Goal: Navigation & Orientation: Find specific page/section

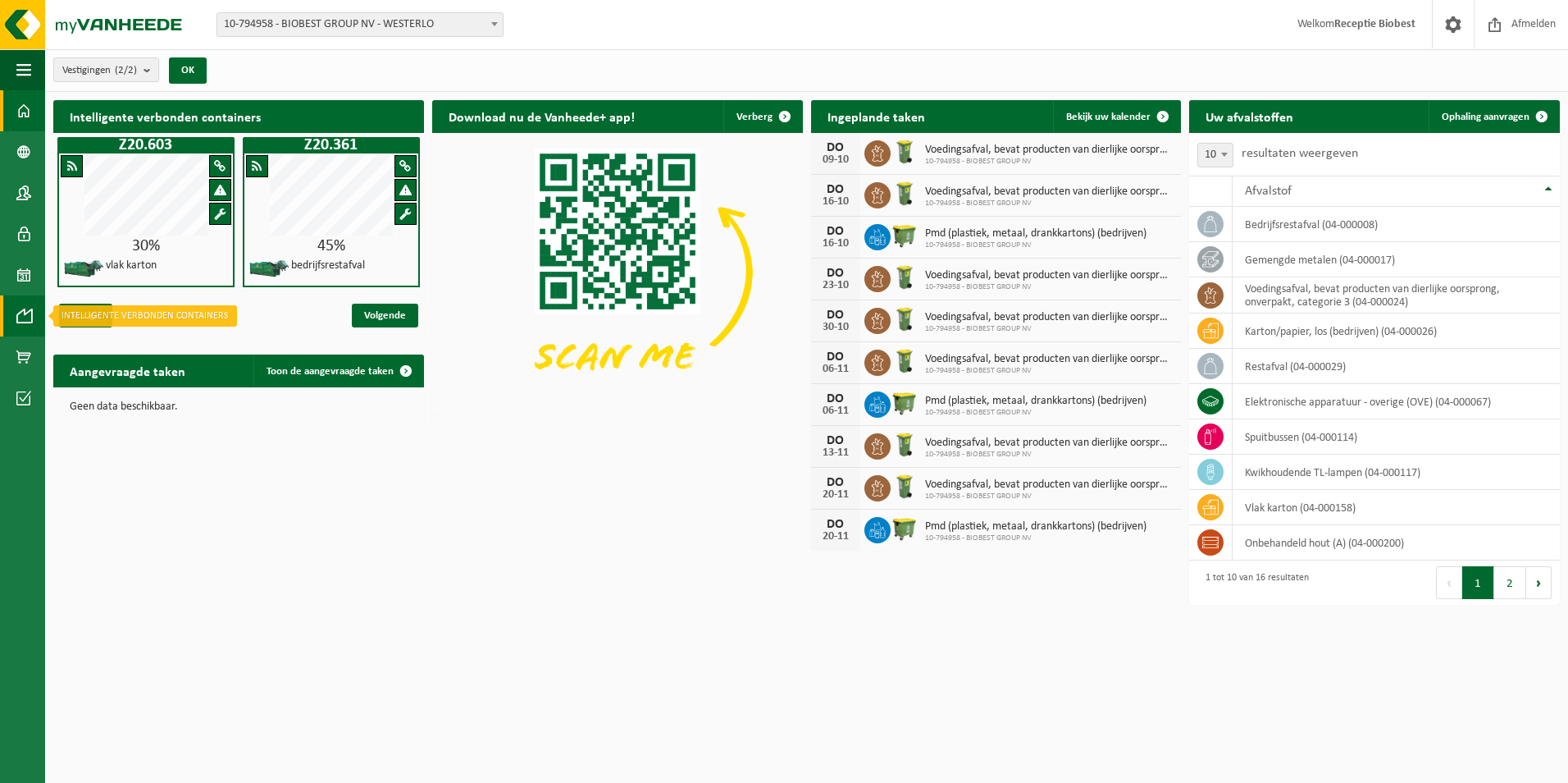
click at [20, 310] on span at bounding box center [24, 315] width 15 height 41
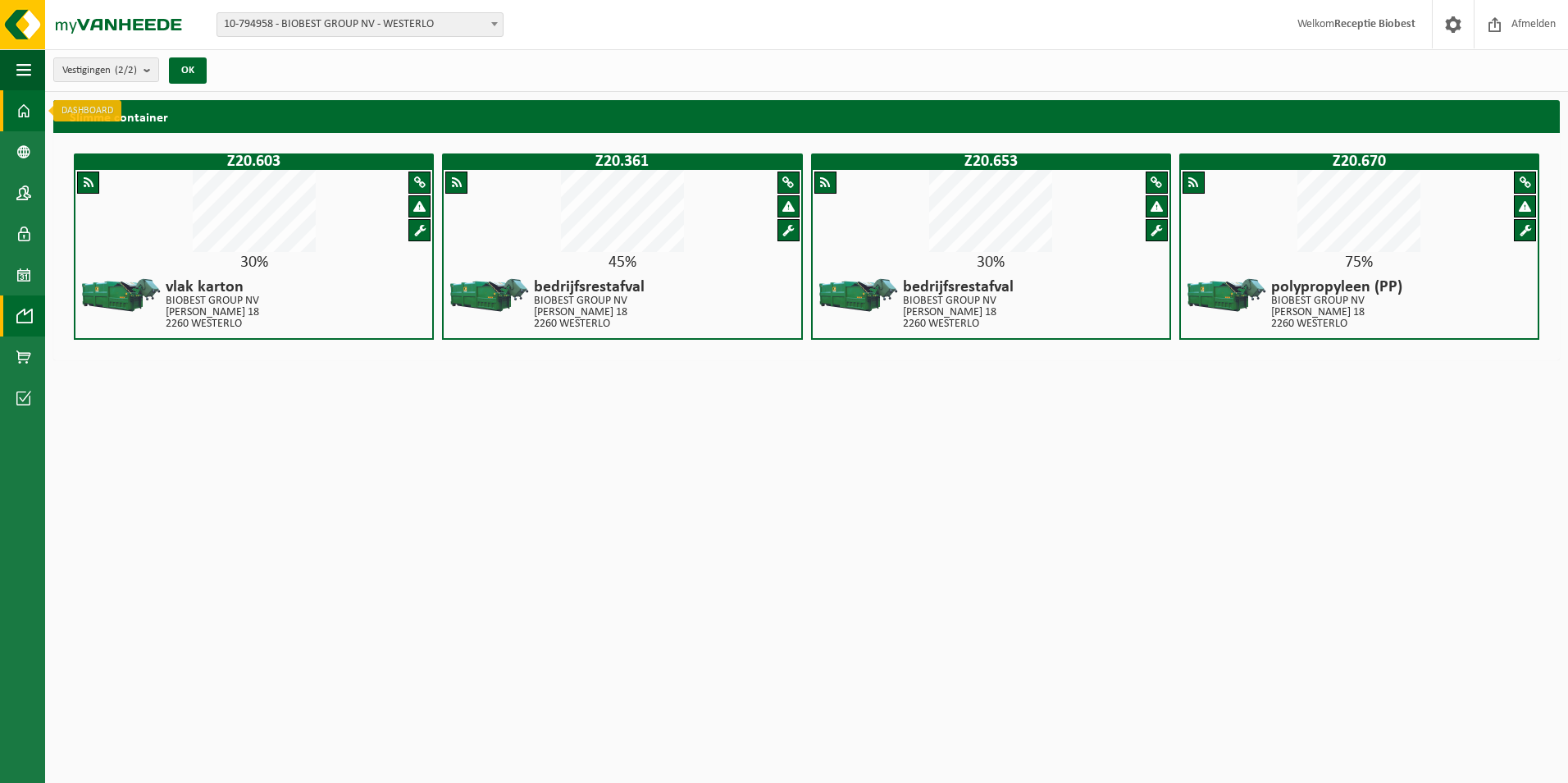
click at [23, 107] on span at bounding box center [24, 110] width 15 height 41
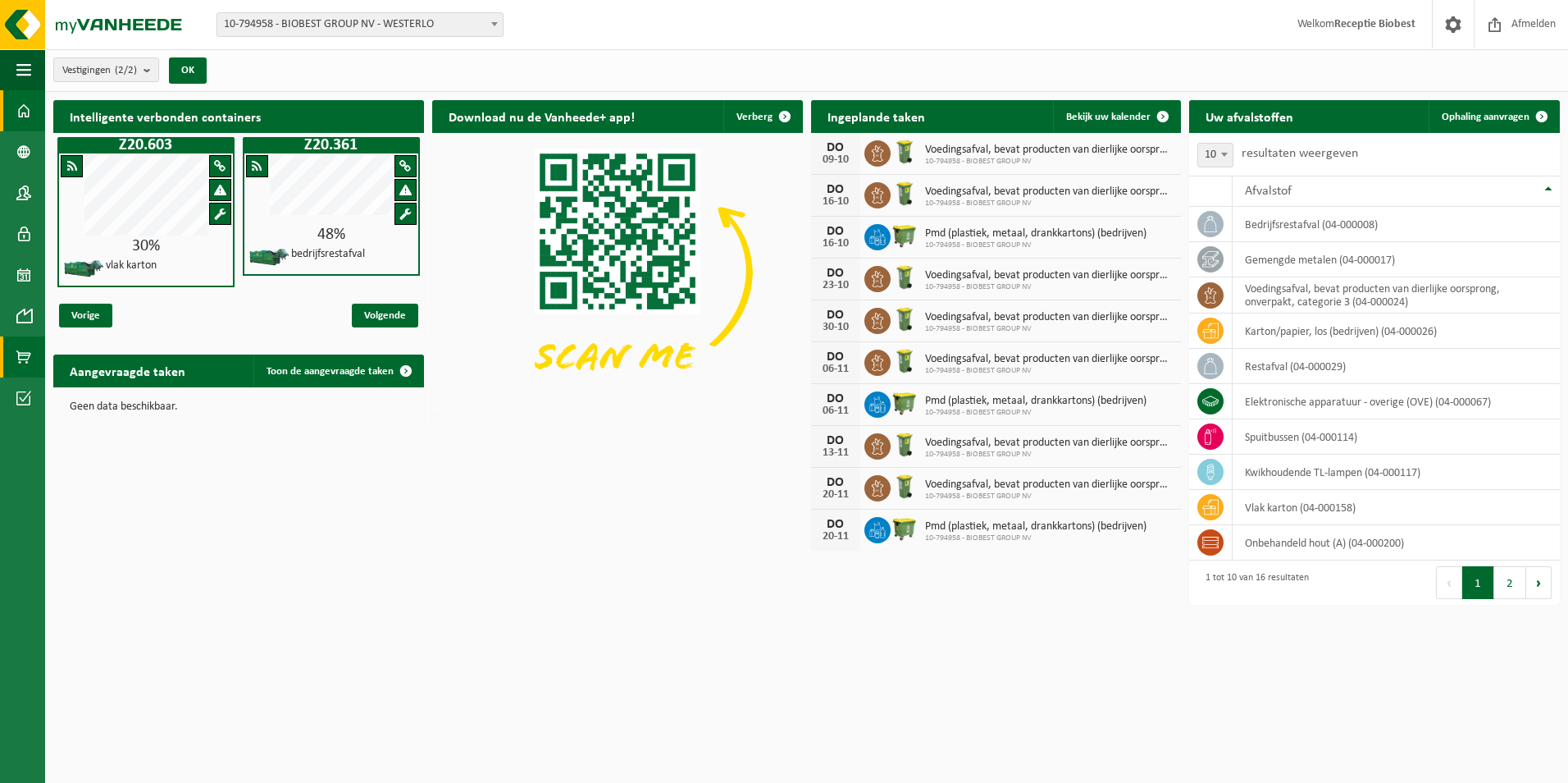
click at [24, 352] on span at bounding box center [24, 356] width 15 height 41
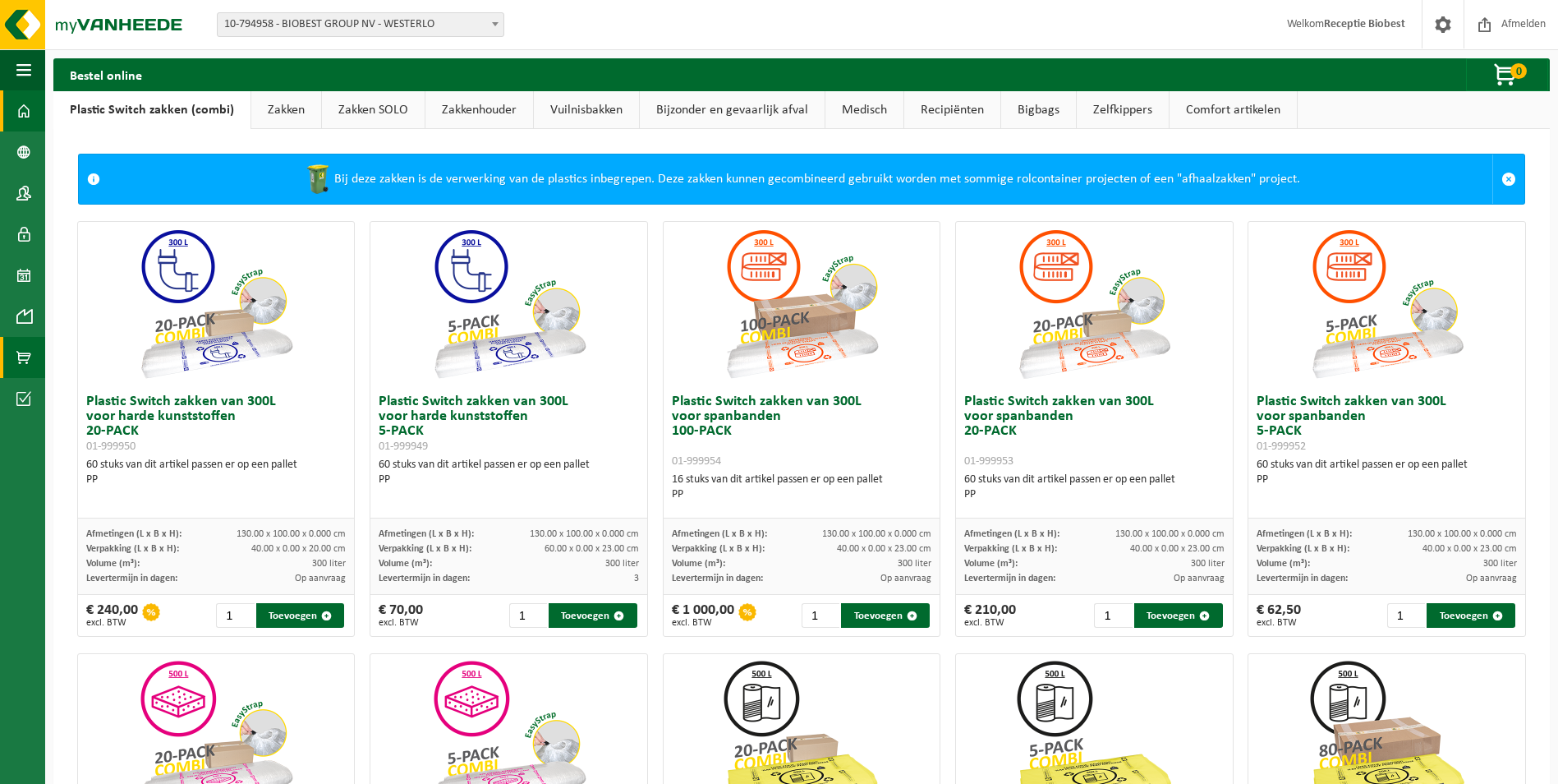
click at [25, 109] on span at bounding box center [24, 110] width 15 height 41
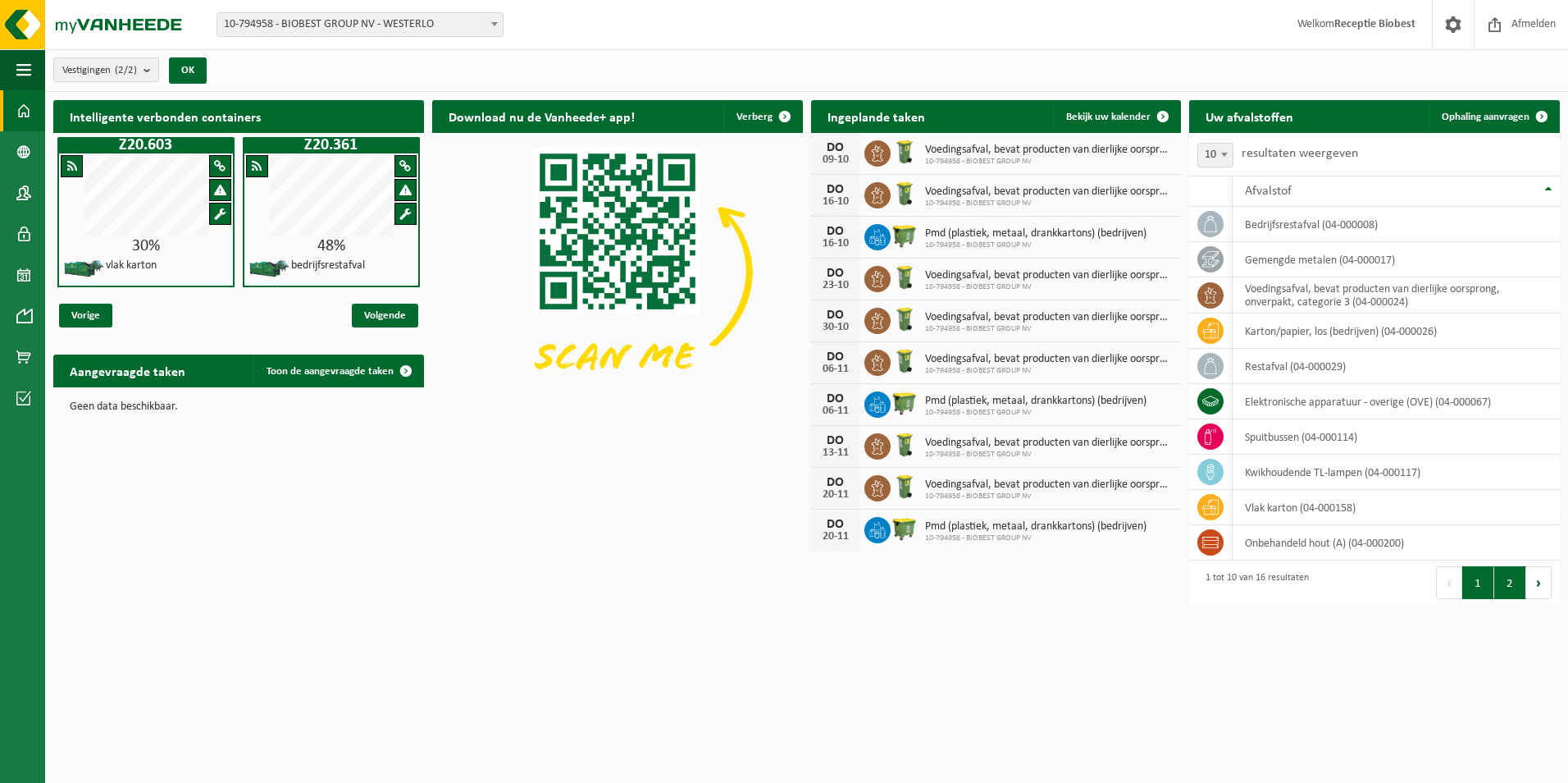
click at [1503, 578] on button "2" at bounding box center [1510, 583] width 32 height 33
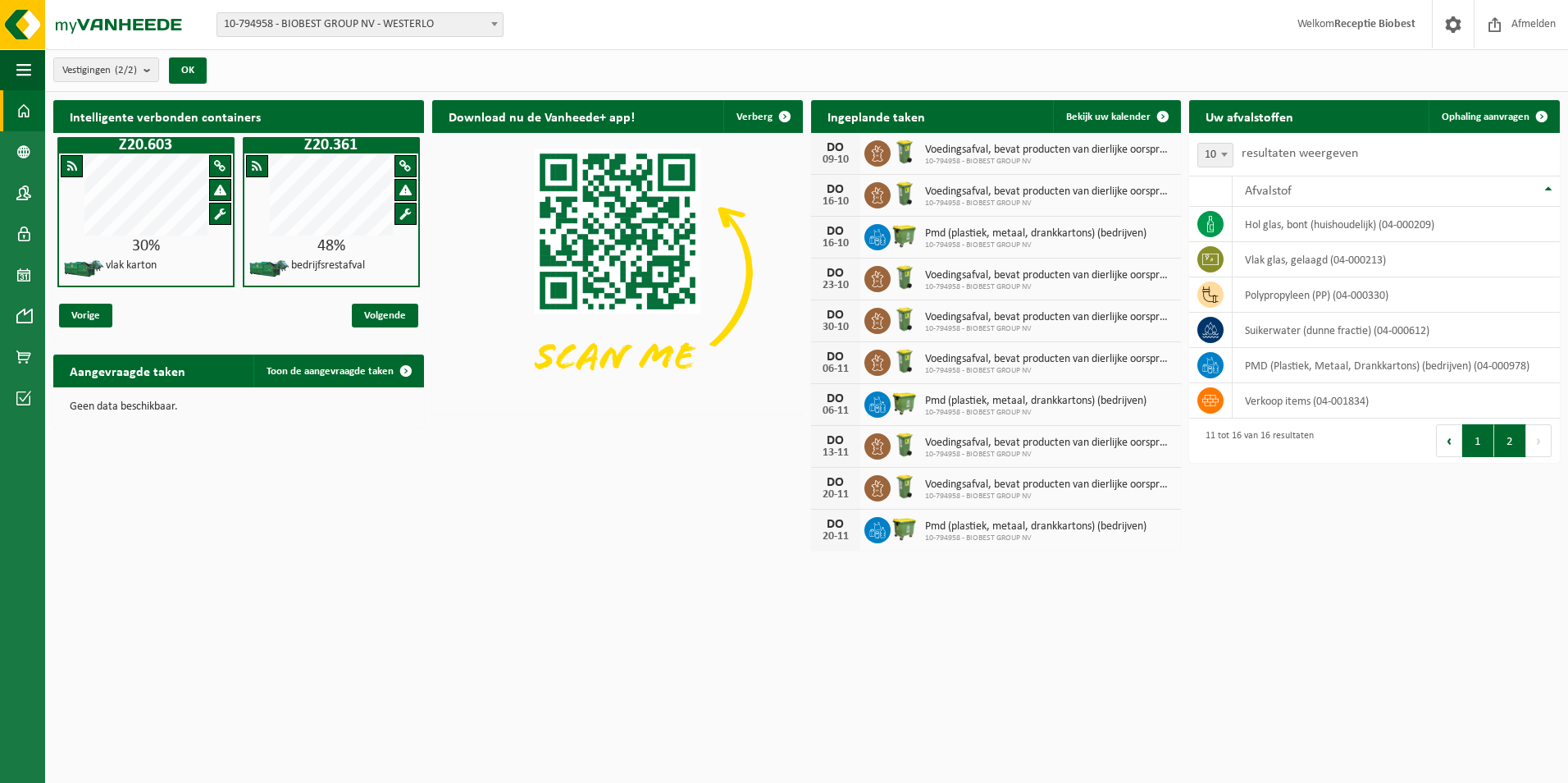
click at [1477, 441] on button "1" at bounding box center [1478, 441] width 32 height 33
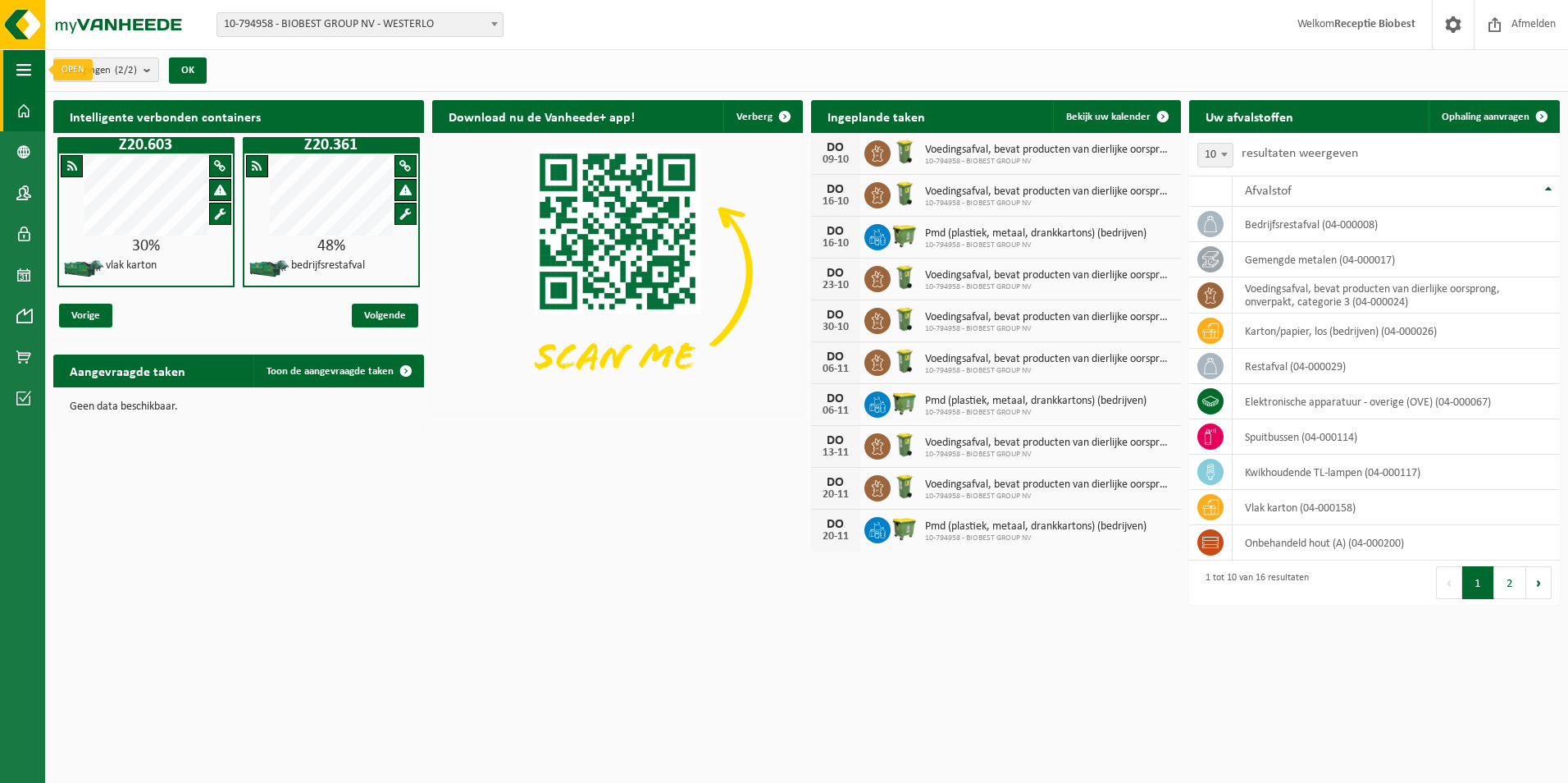
click at [31, 67] on button "Navigatie" at bounding box center [23, 69] width 46 height 41
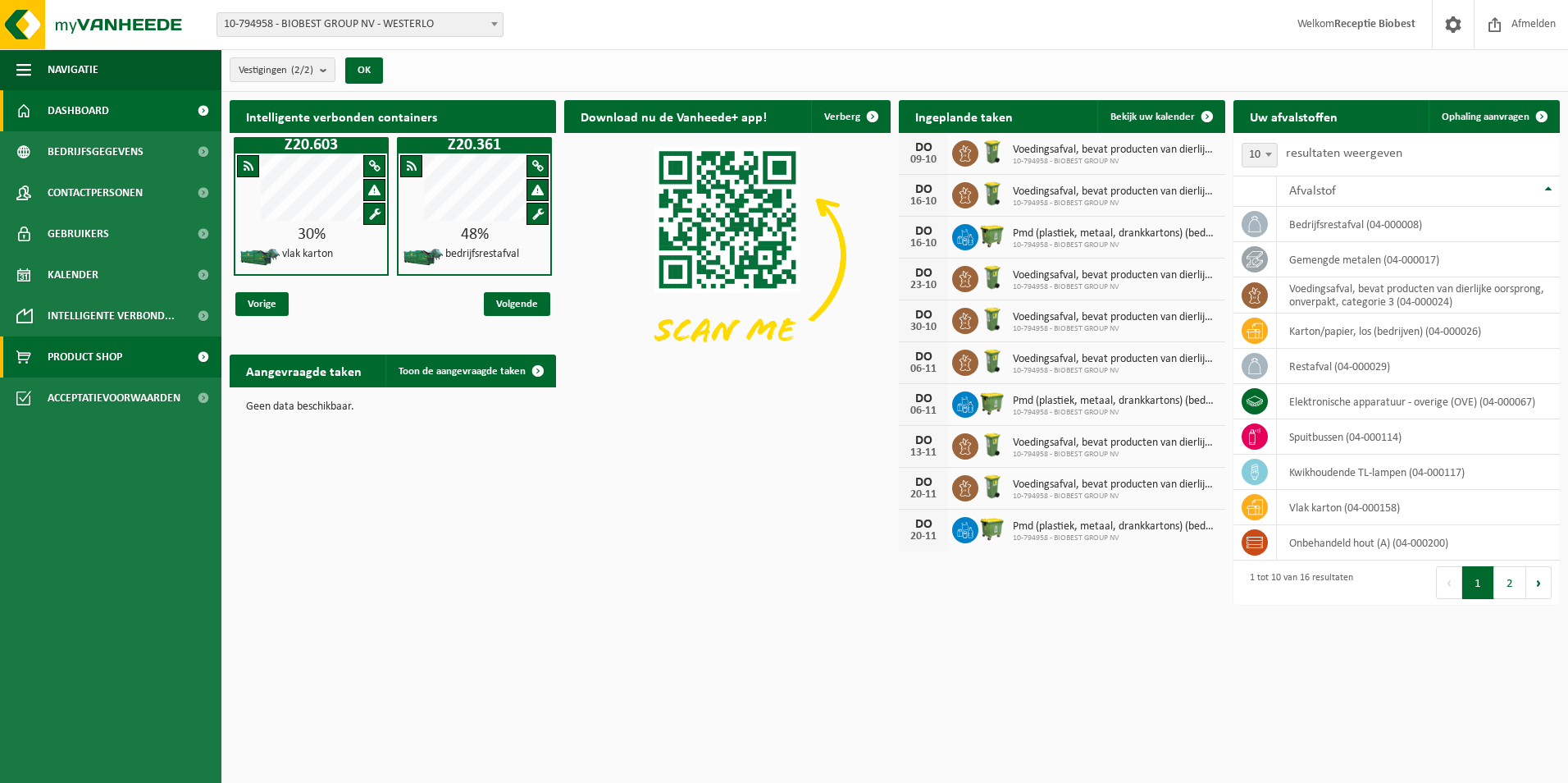
click at [128, 359] on link "Product Shop" at bounding box center [110, 356] width 221 height 41
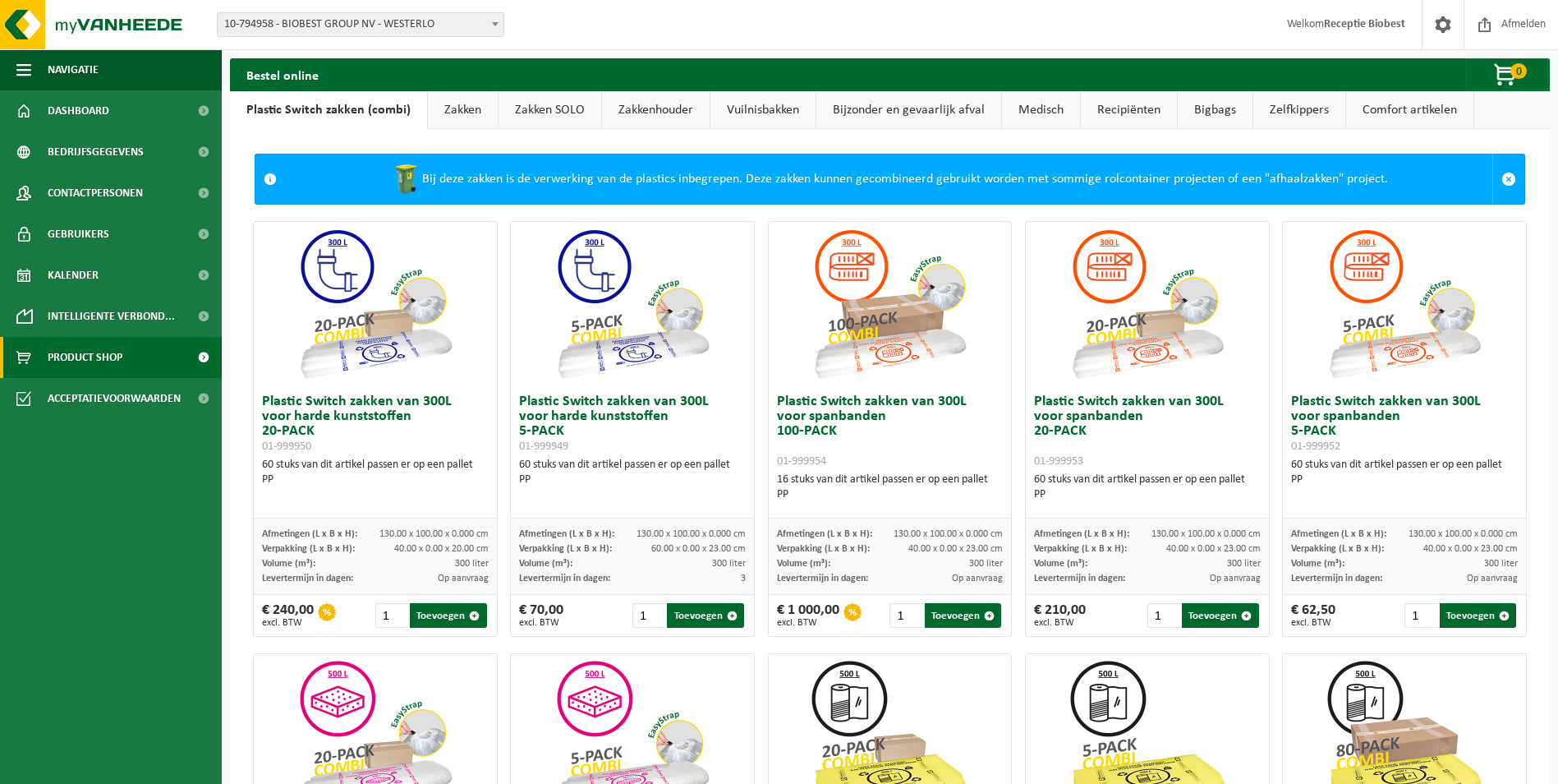
click at [777, 109] on link "Vuilnisbakken" at bounding box center [762, 109] width 105 height 37
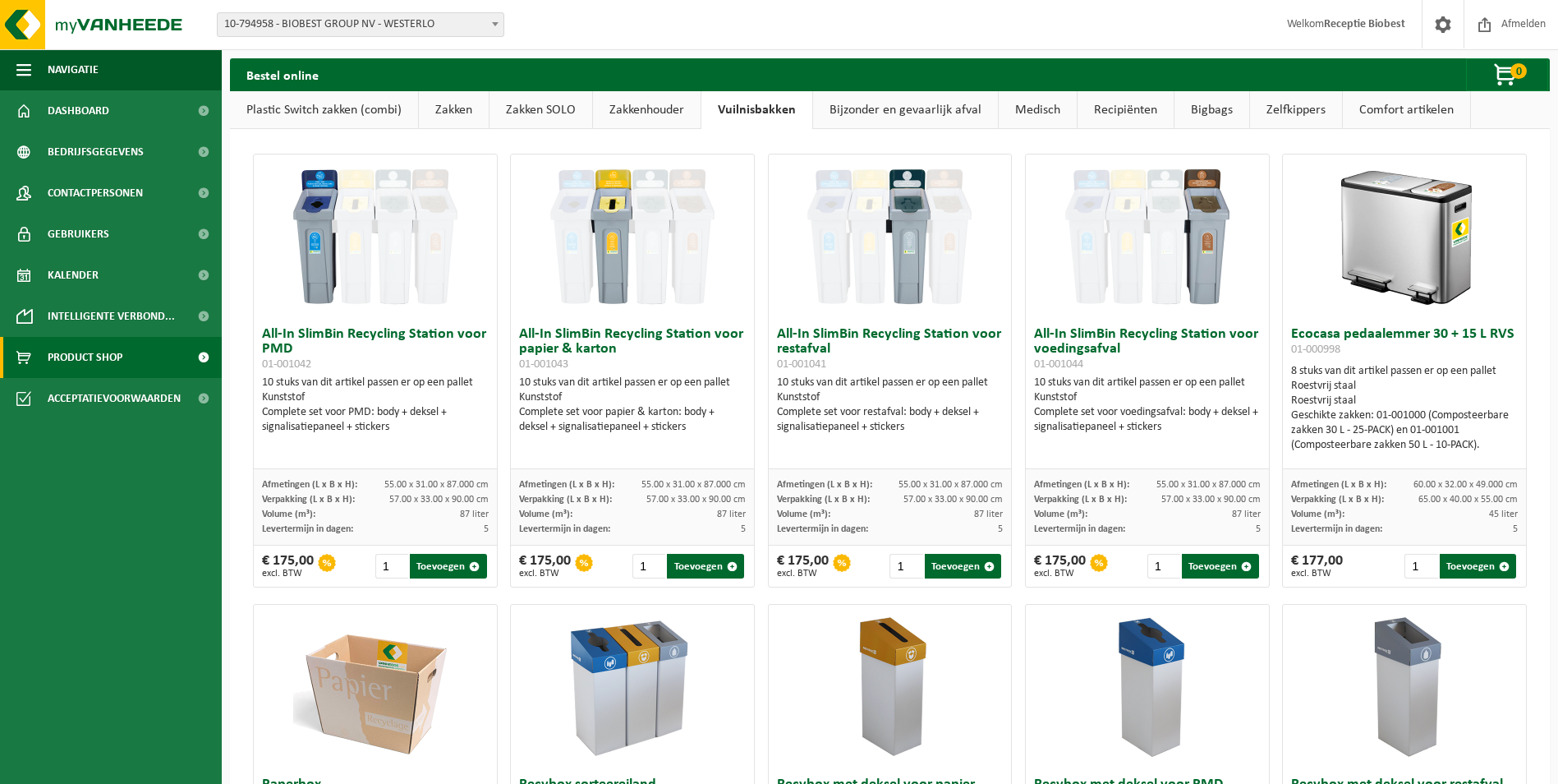
click at [935, 111] on link "Bijzonder en gevaarlijk afval" at bounding box center [905, 109] width 185 height 37
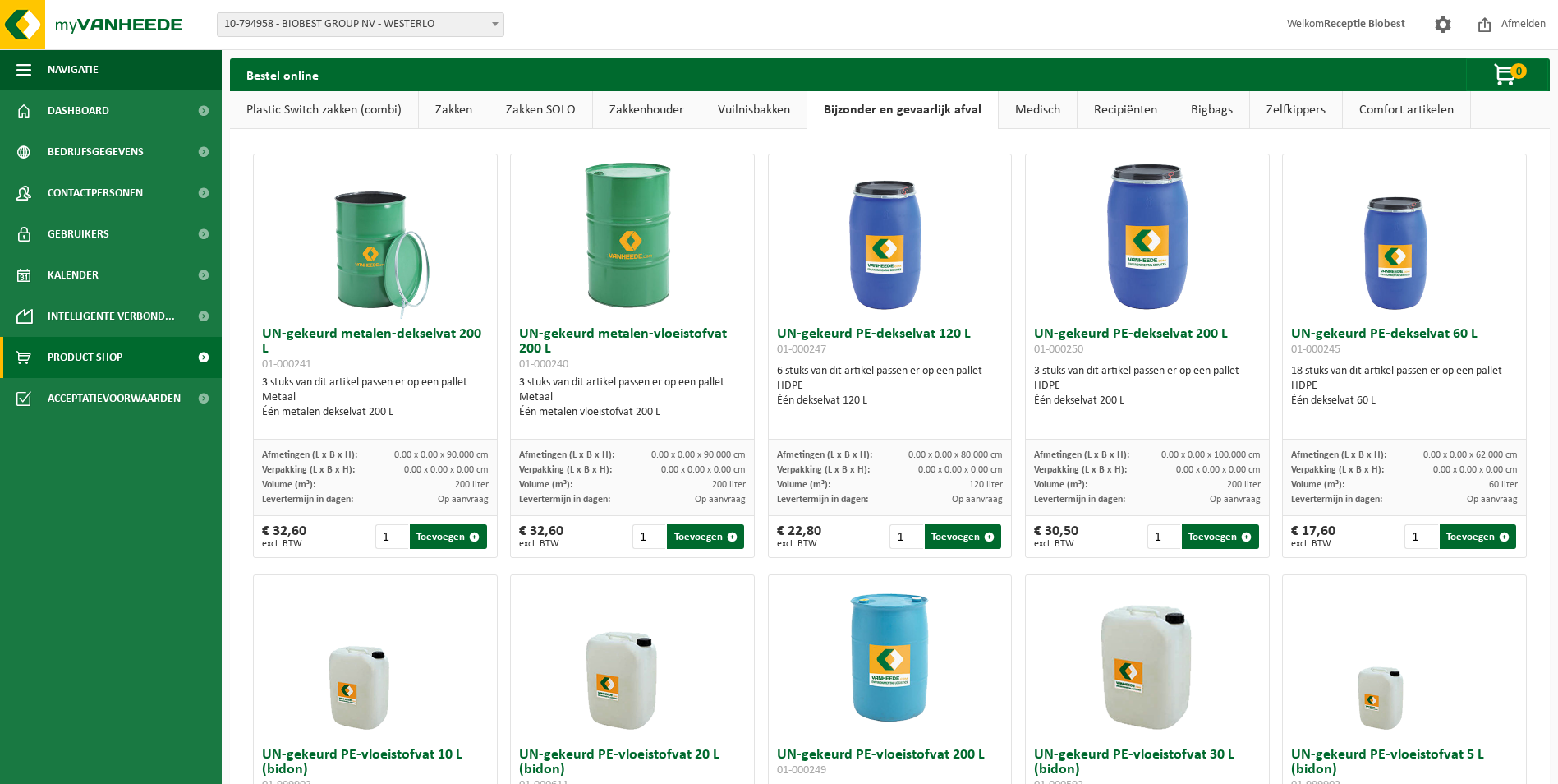
click at [1109, 112] on link "Recipiënten" at bounding box center [1125, 109] width 96 height 37
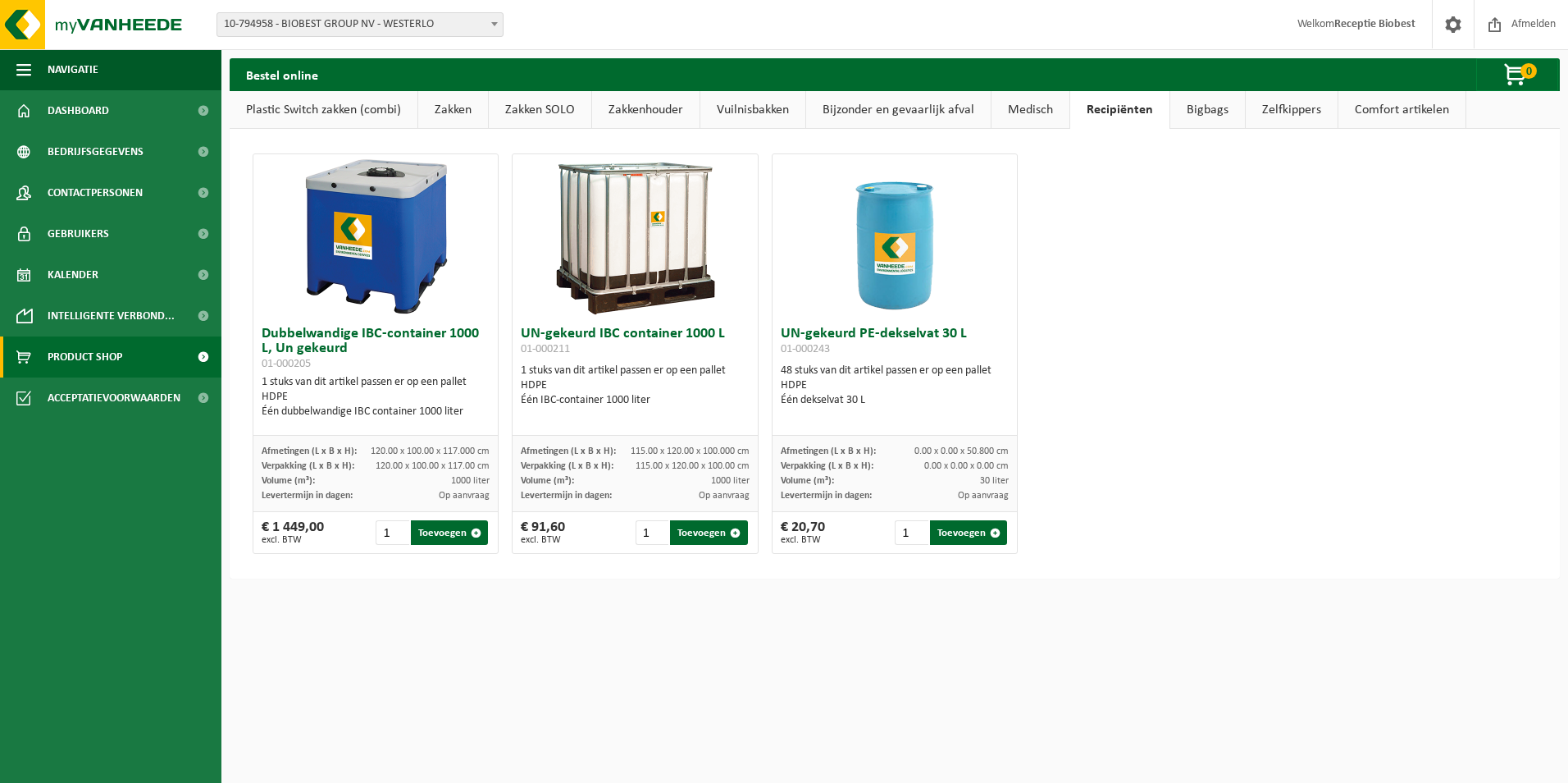
click at [1206, 111] on link "Bigbags" at bounding box center [1208, 109] width 75 height 37
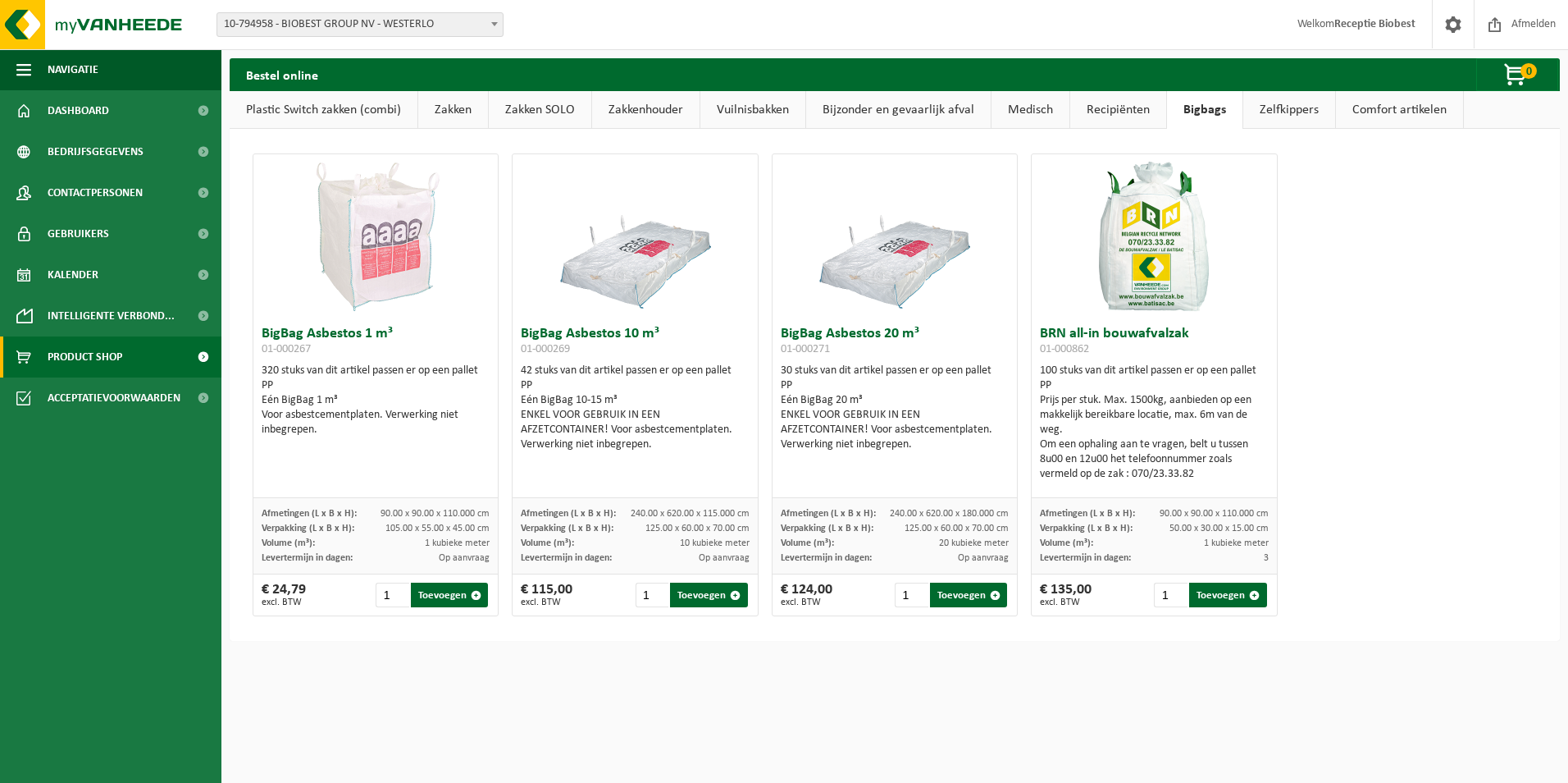
click at [1291, 106] on link "Zelfkippers" at bounding box center [1289, 109] width 92 height 37
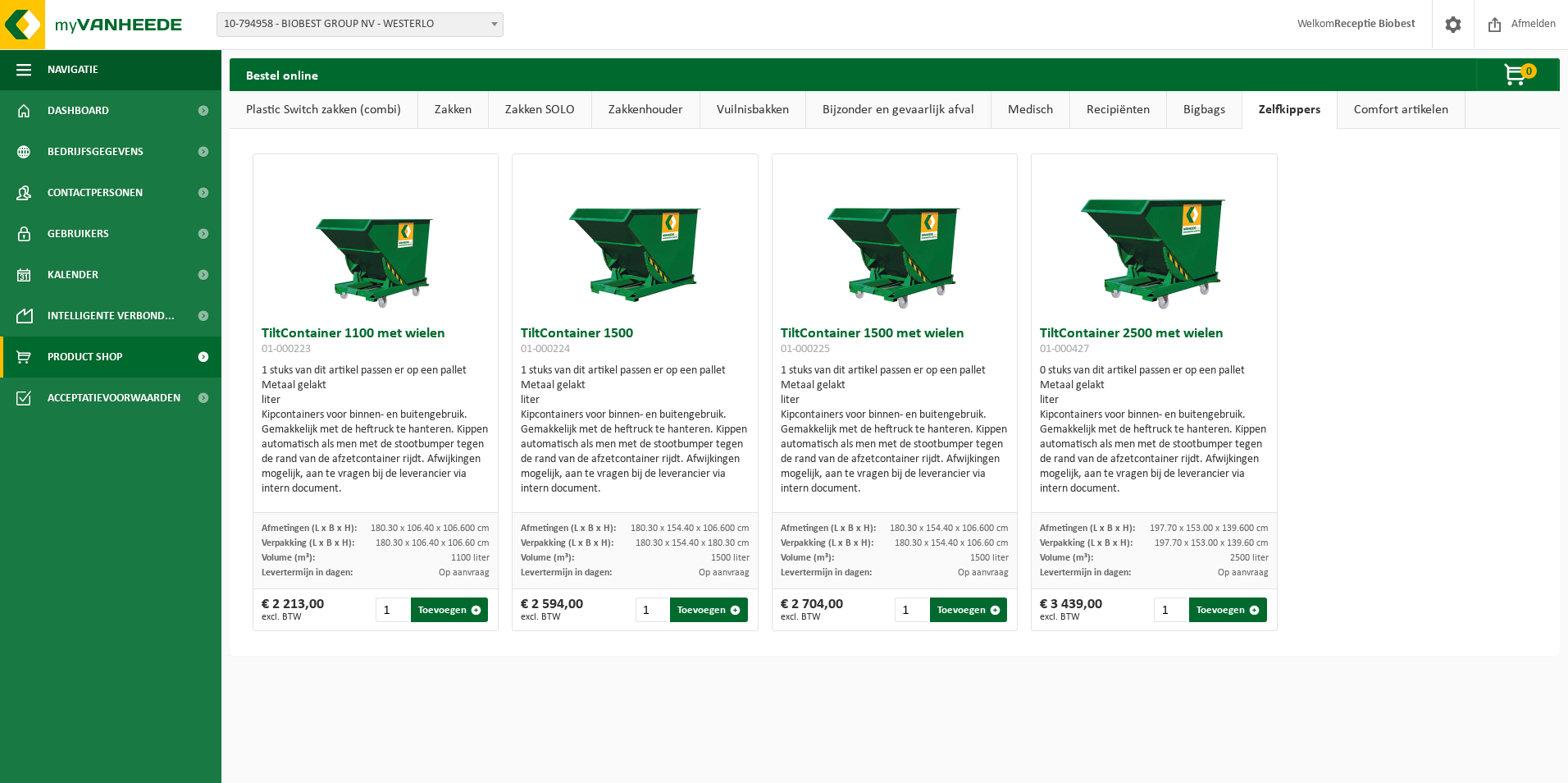
click at [1371, 112] on link "Comfort artikelen" at bounding box center [1401, 109] width 127 height 37
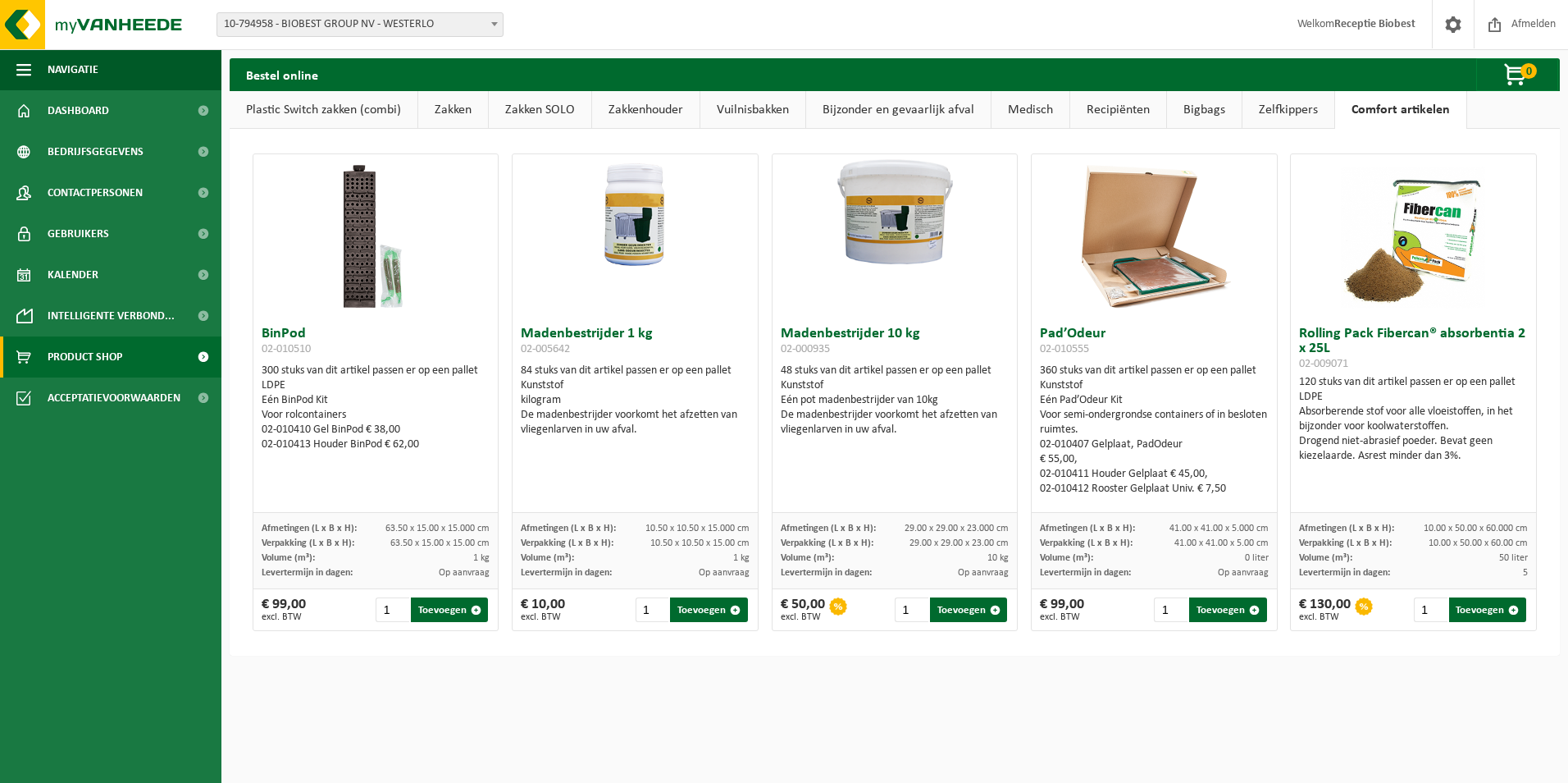
click at [352, 107] on link "Plastic Switch zakken (combi)" at bounding box center [323, 109] width 187 height 37
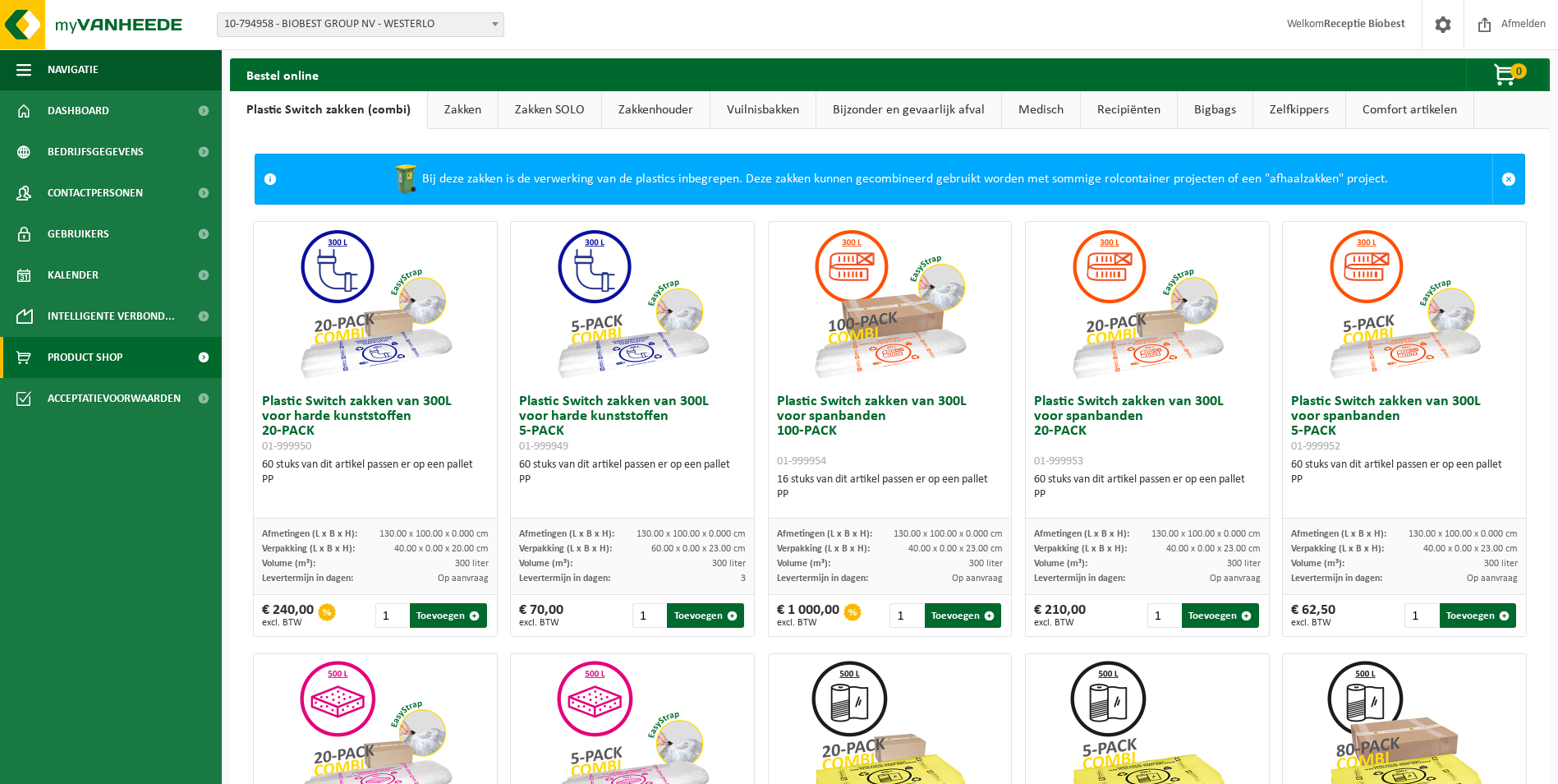
click at [469, 107] on link "Zakken" at bounding box center [462, 109] width 70 height 37
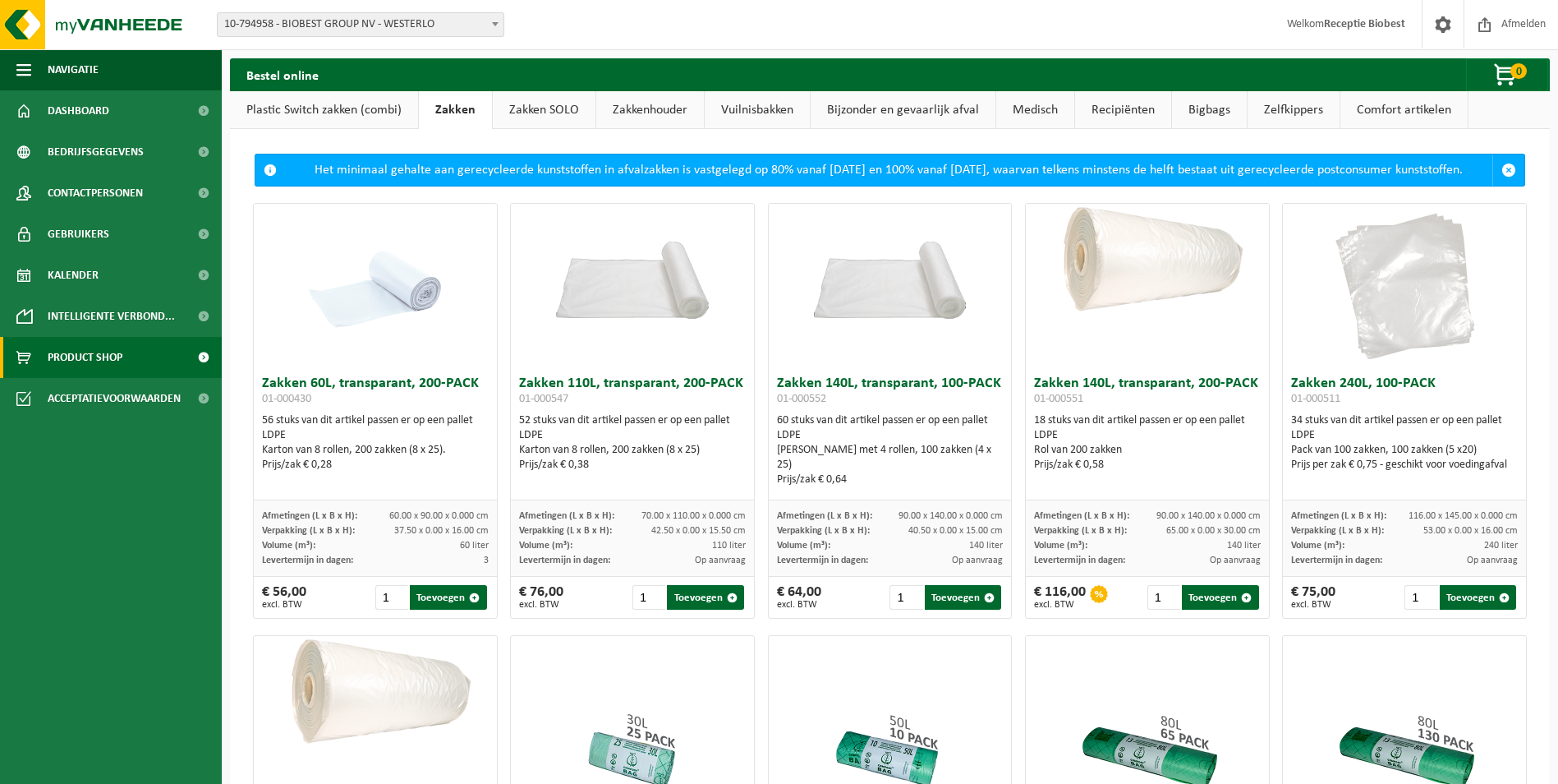
click at [532, 111] on link "Zakken SOLO" at bounding box center [544, 109] width 103 height 37
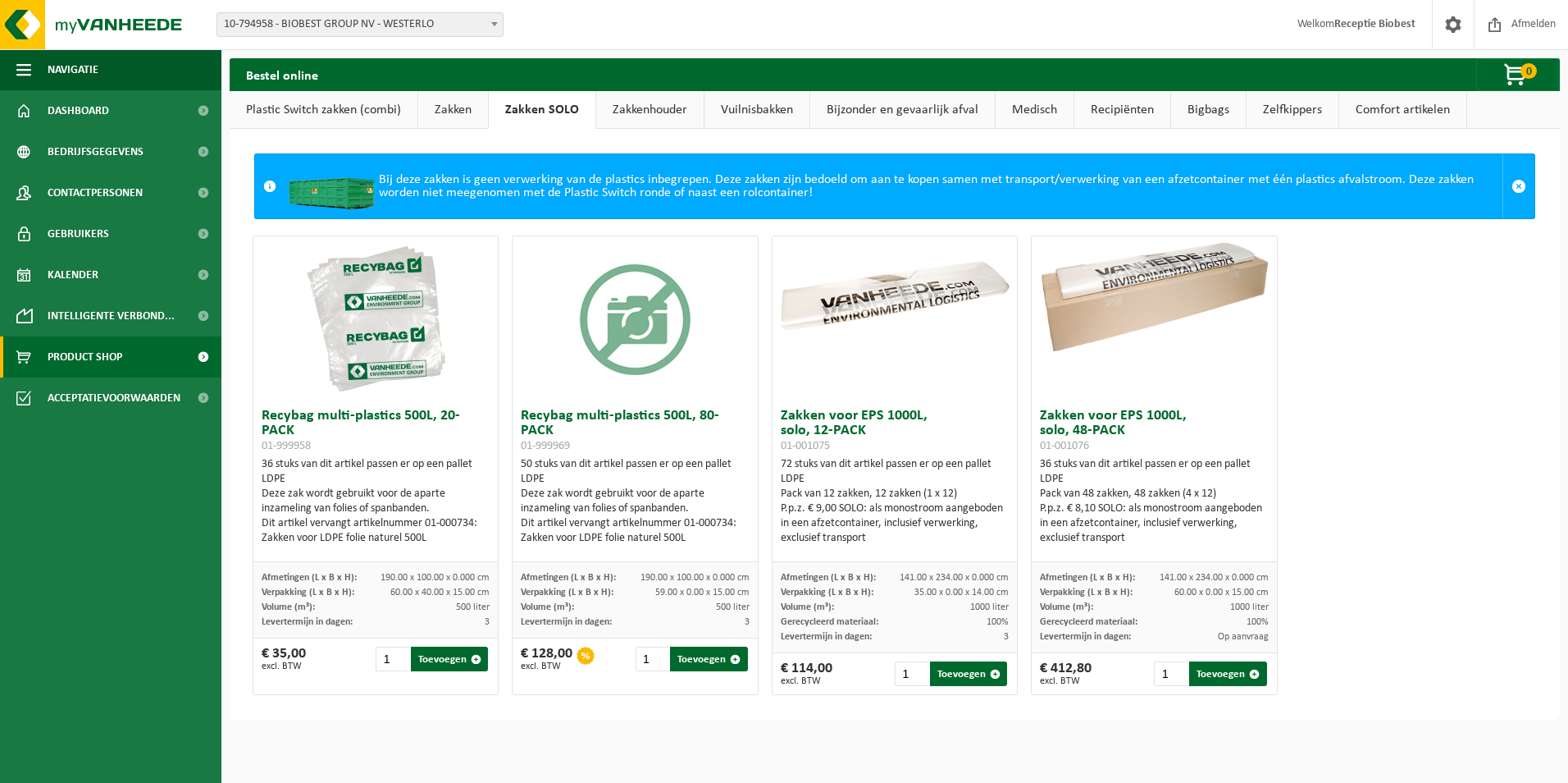
click at [639, 111] on link "Zakkenhouder" at bounding box center [650, 109] width 107 height 37
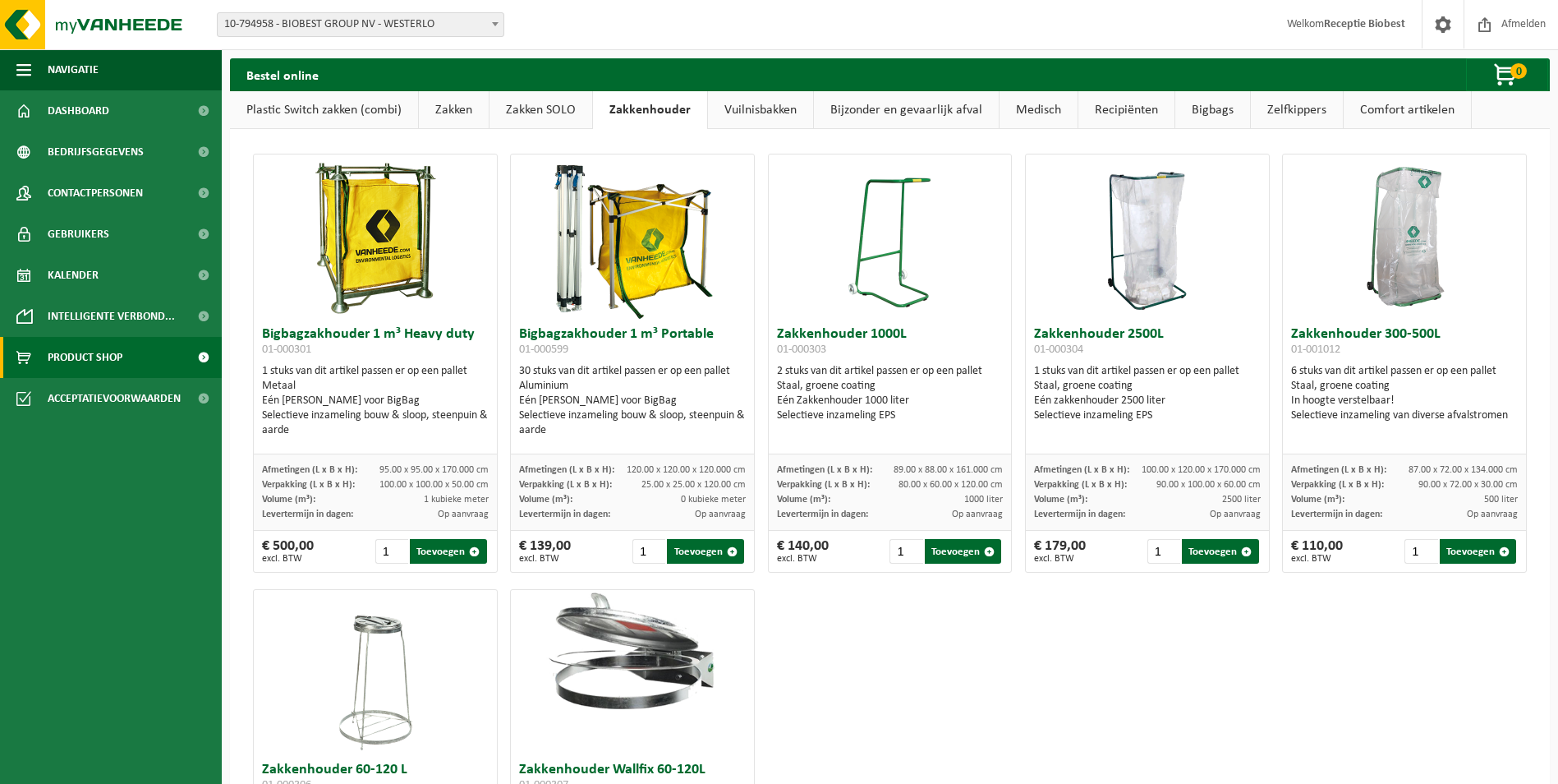
click at [762, 107] on link "Vuilnisbakken" at bounding box center [760, 109] width 105 height 37
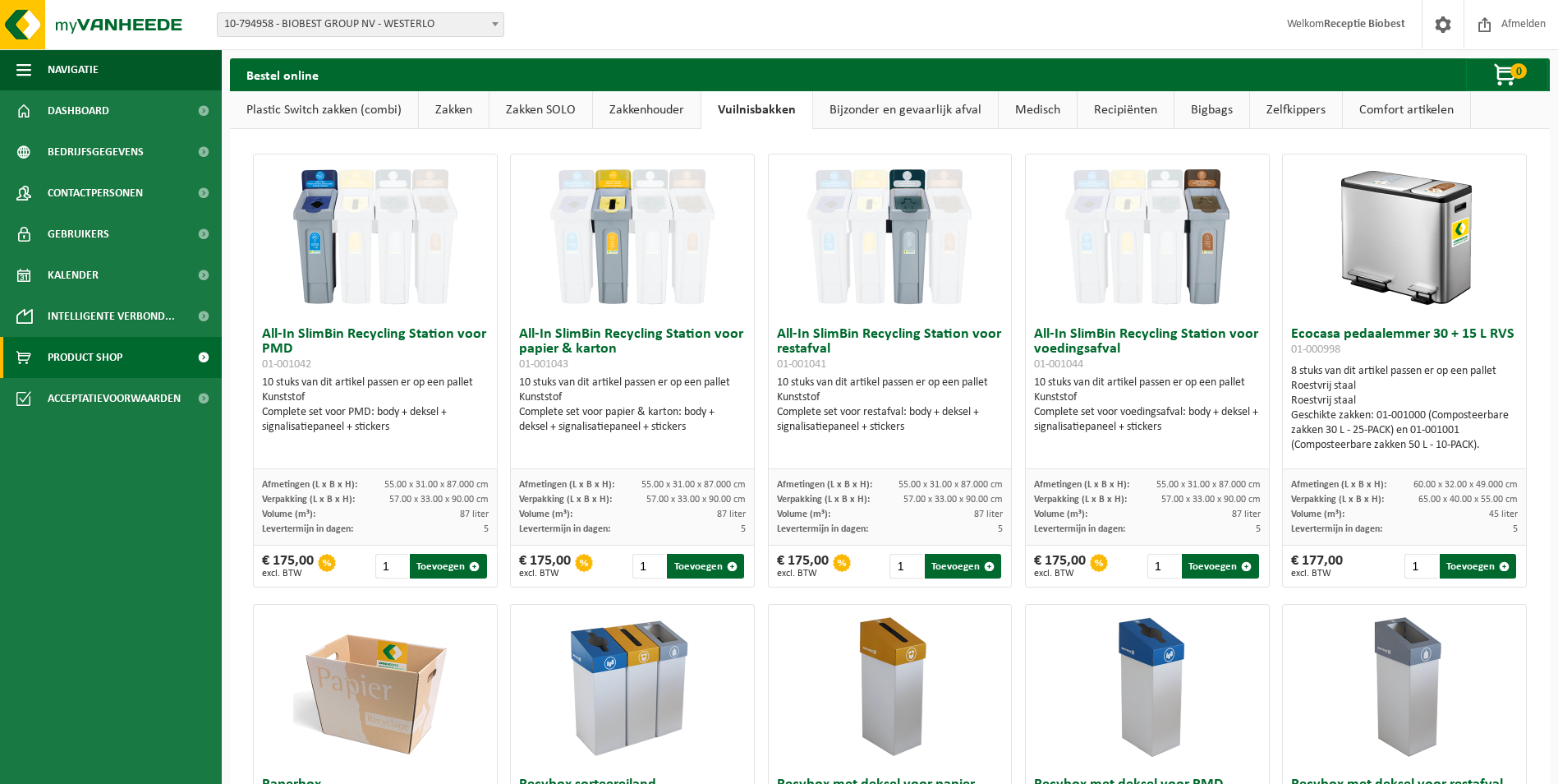
click at [896, 105] on link "Bijzonder en gevaarlijk afval" at bounding box center [905, 109] width 185 height 37
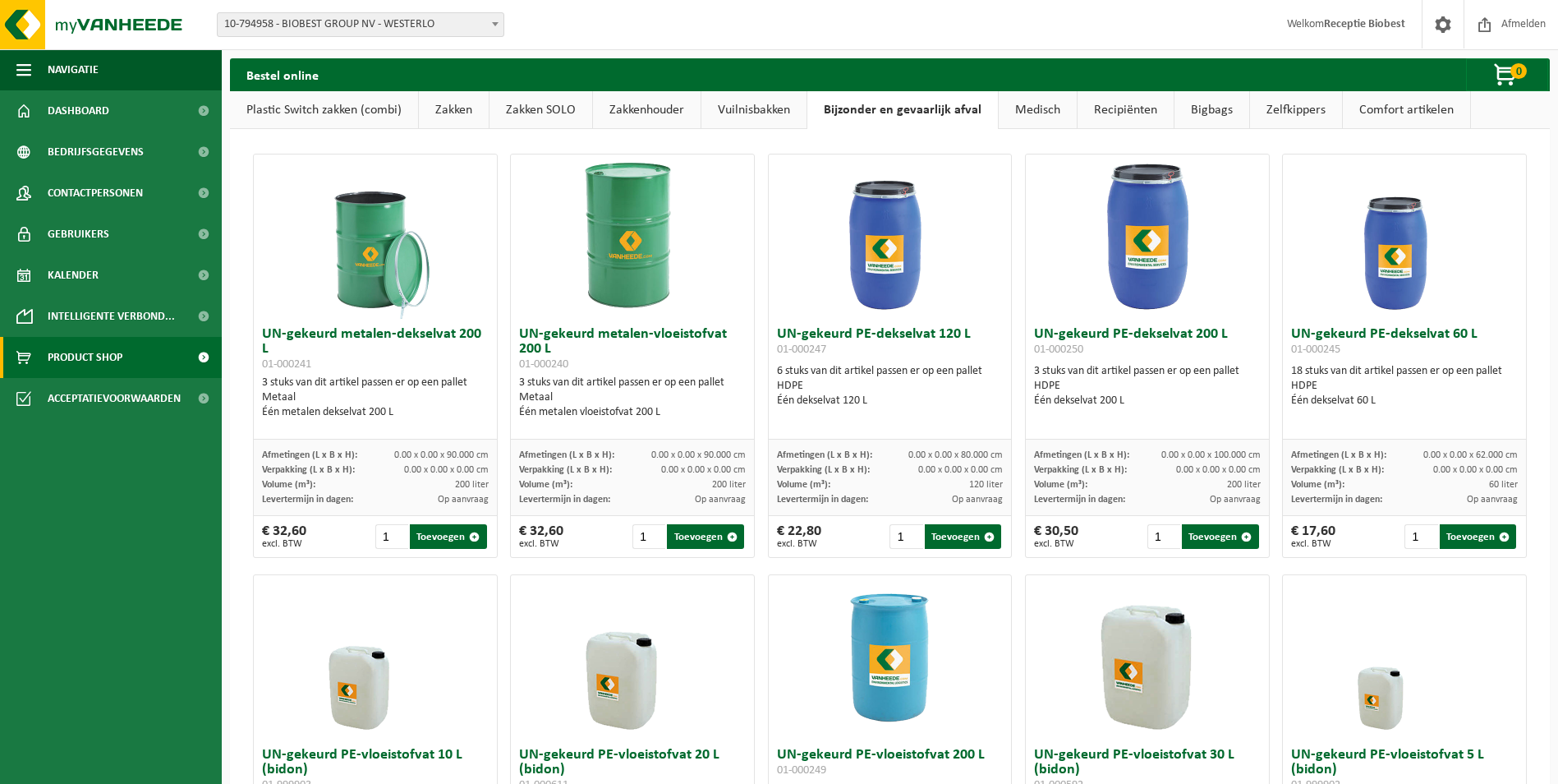
click at [1019, 112] on link "Medisch" at bounding box center [1038, 109] width 78 height 37
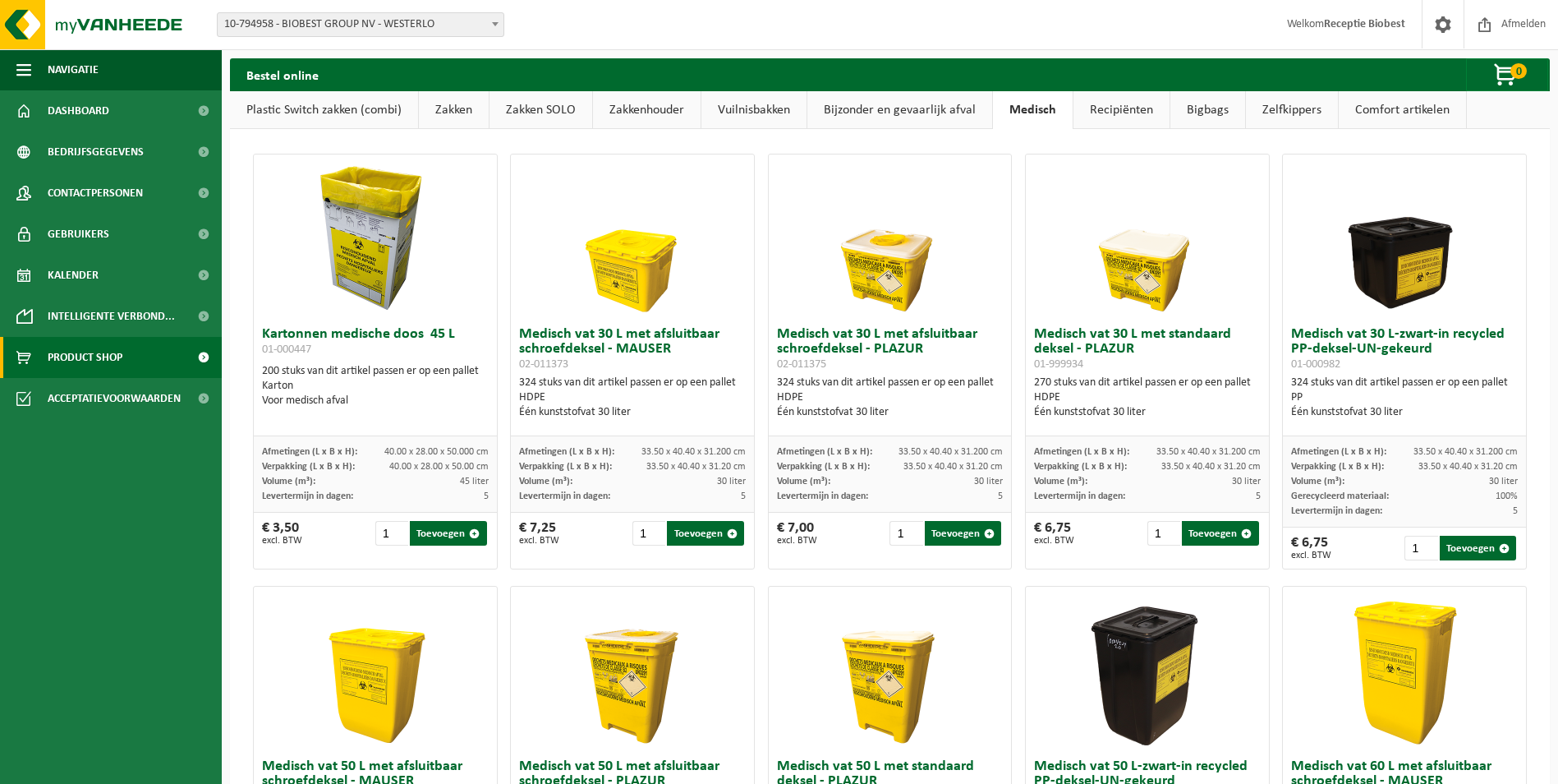
click at [1130, 111] on link "Recipiënten" at bounding box center [1121, 109] width 96 height 37
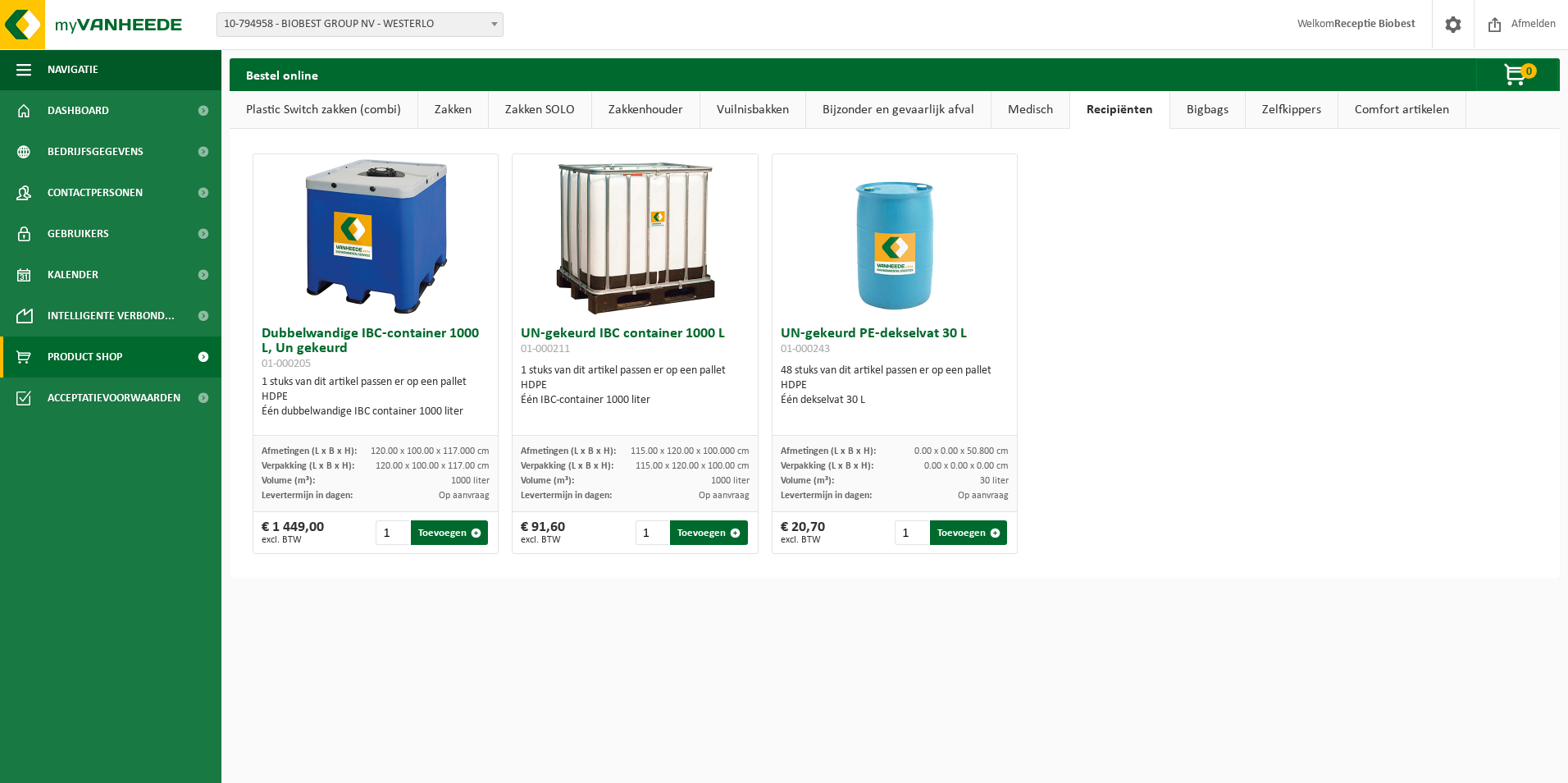
click at [1191, 112] on link "Bigbags" at bounding box center [1208, 109] width 75 height 37
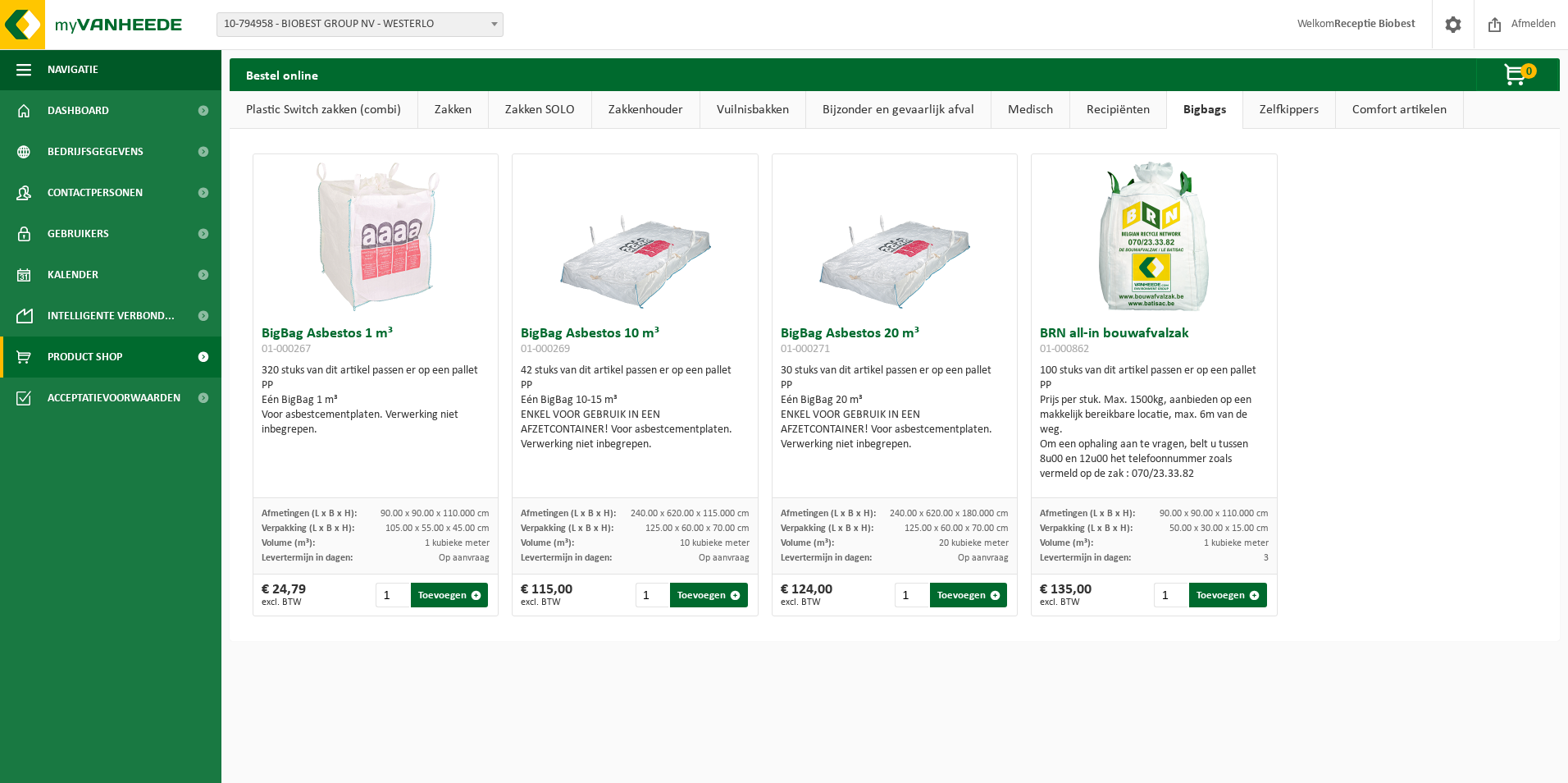
click at [1279, 111] on link "Zelfkippers" at bounding box center [1289, 109] width 92 height 37
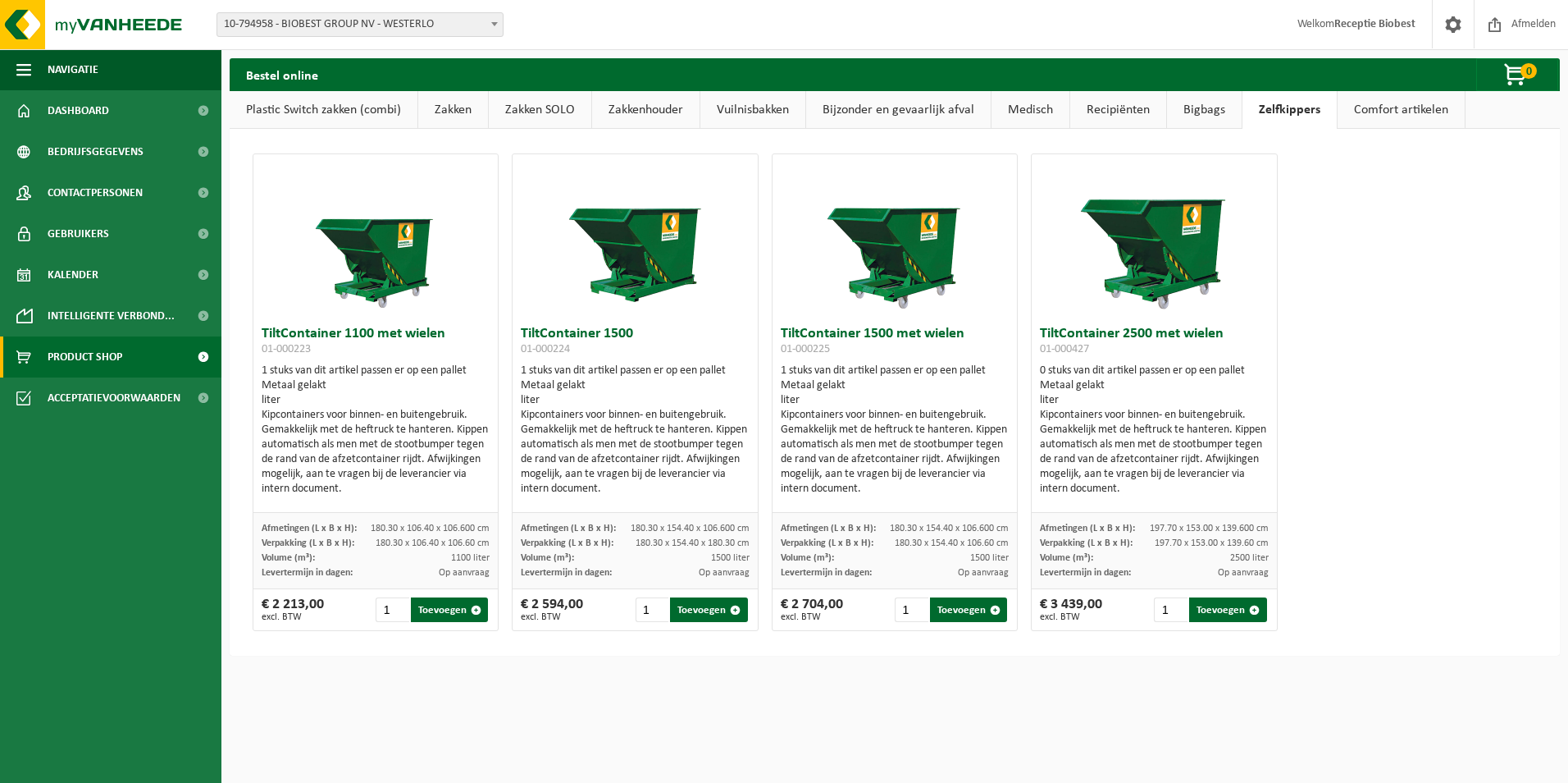
click at [1384, 110] on link "Comfort artikelen" at bounding box center [1401, 109] width 127 height 37
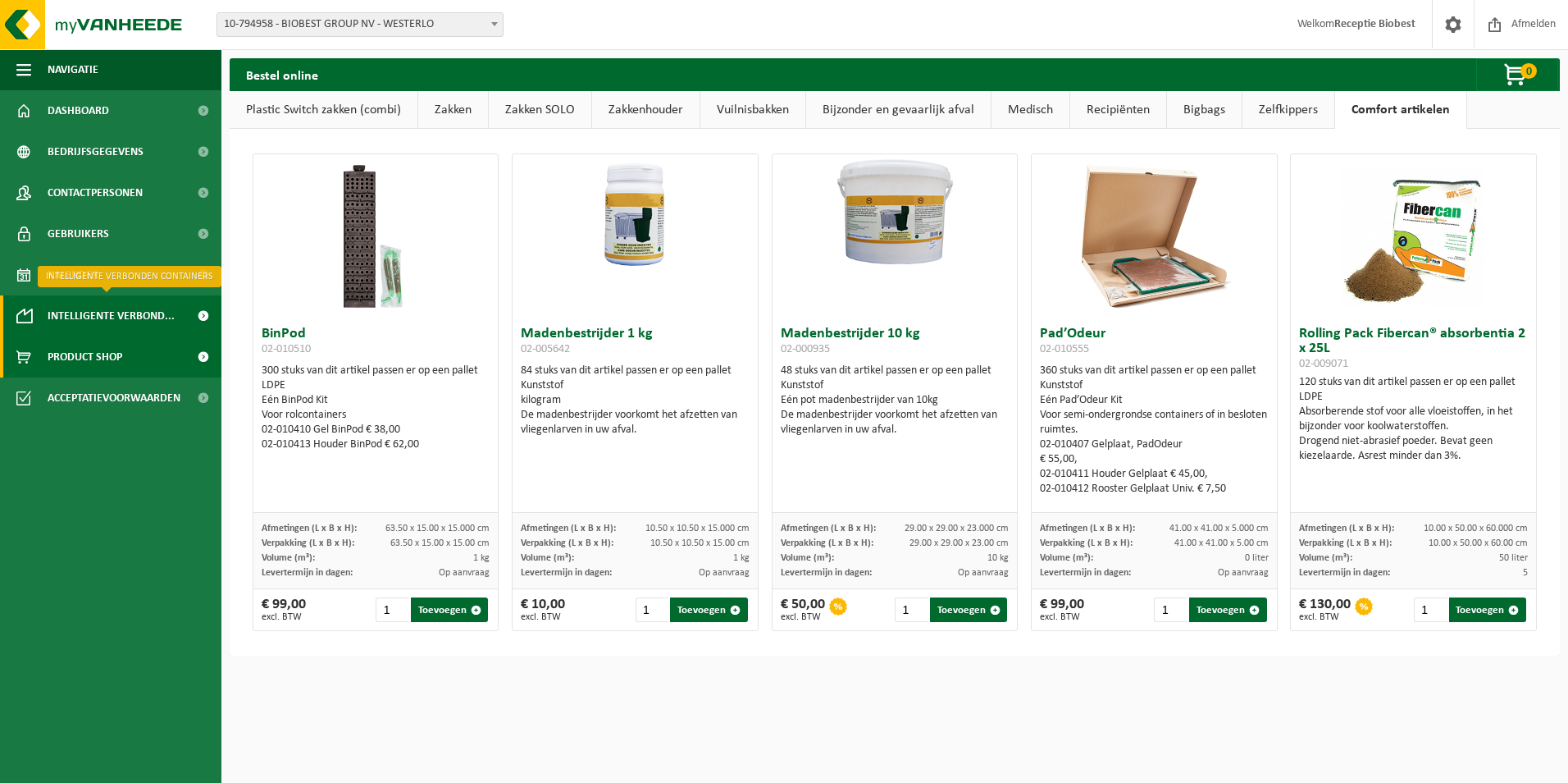
click at [136, 313] on span "Intelligente verbond..." at bounding box center [111, 315] width 127 height 41
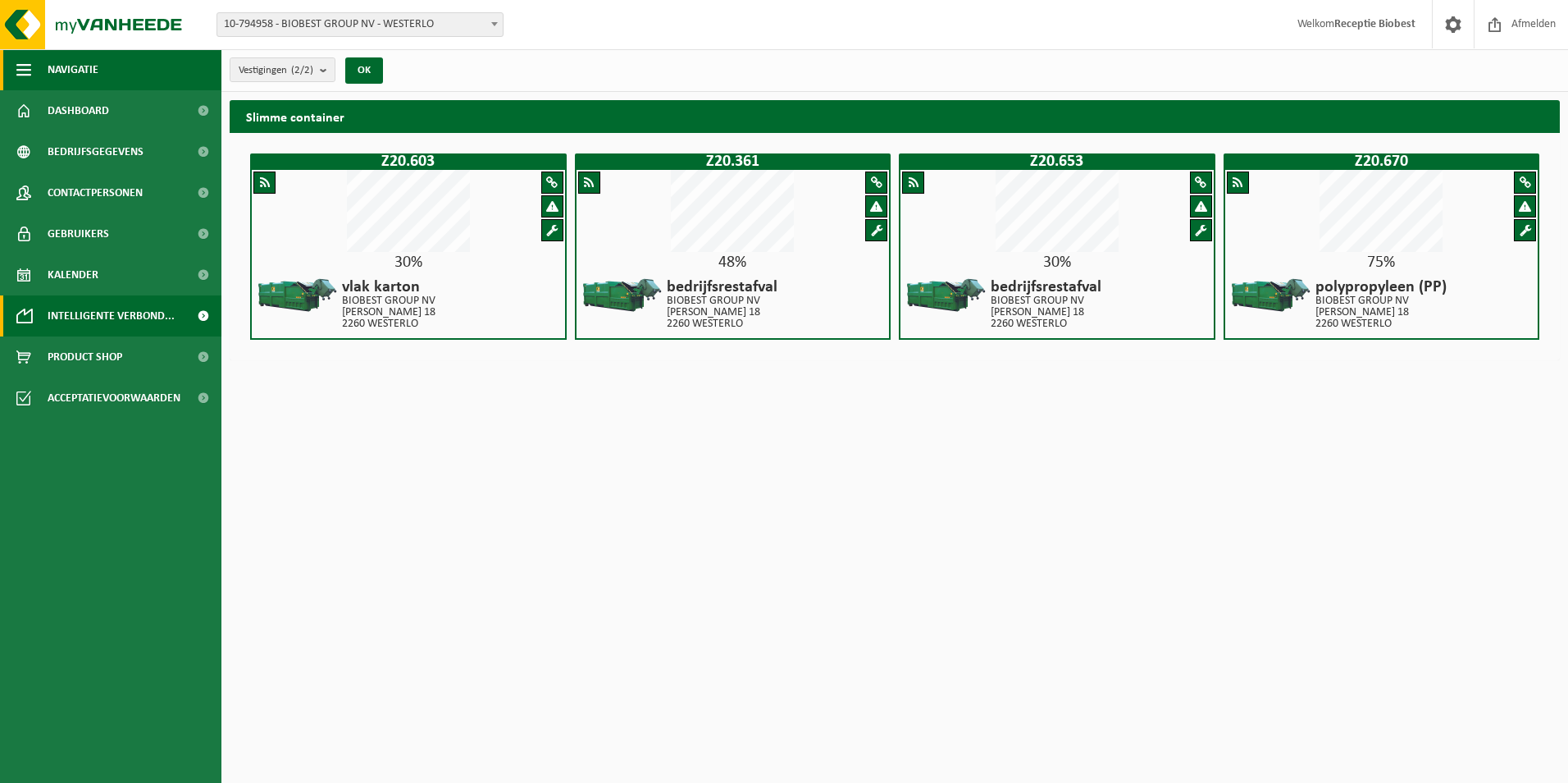
click at [25, 67] on span "button" at bounding box center [24, 69] width 15 height 41
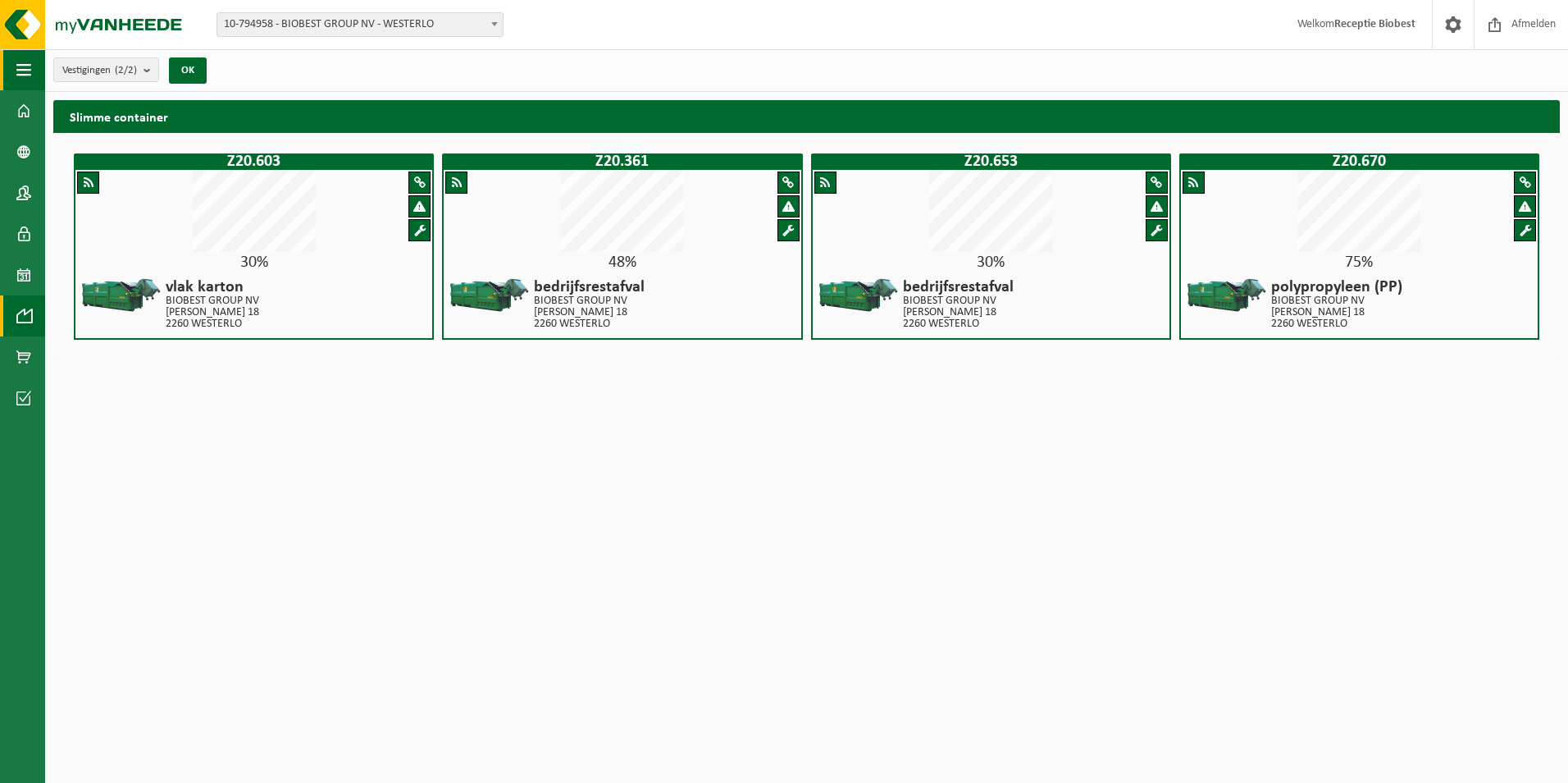
click at [25, 67] on span "button" at bounding box center [24, 69] width 15 height 41
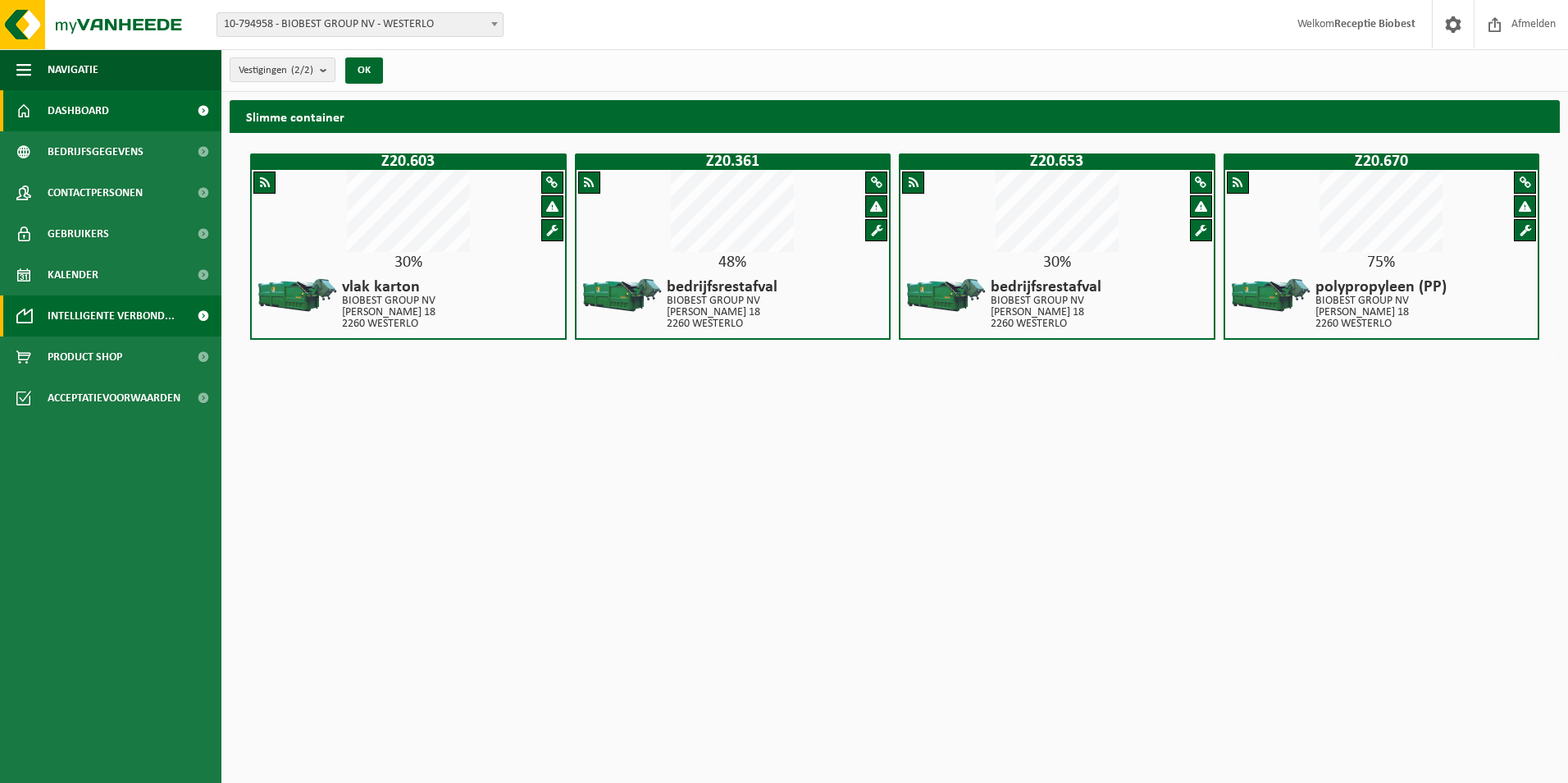
click at [72, 109] on span "Dashboard" at bounding box center [78, 110] width 62 height 41
